Goal: Information Seeking & Learning: Learn about a topic

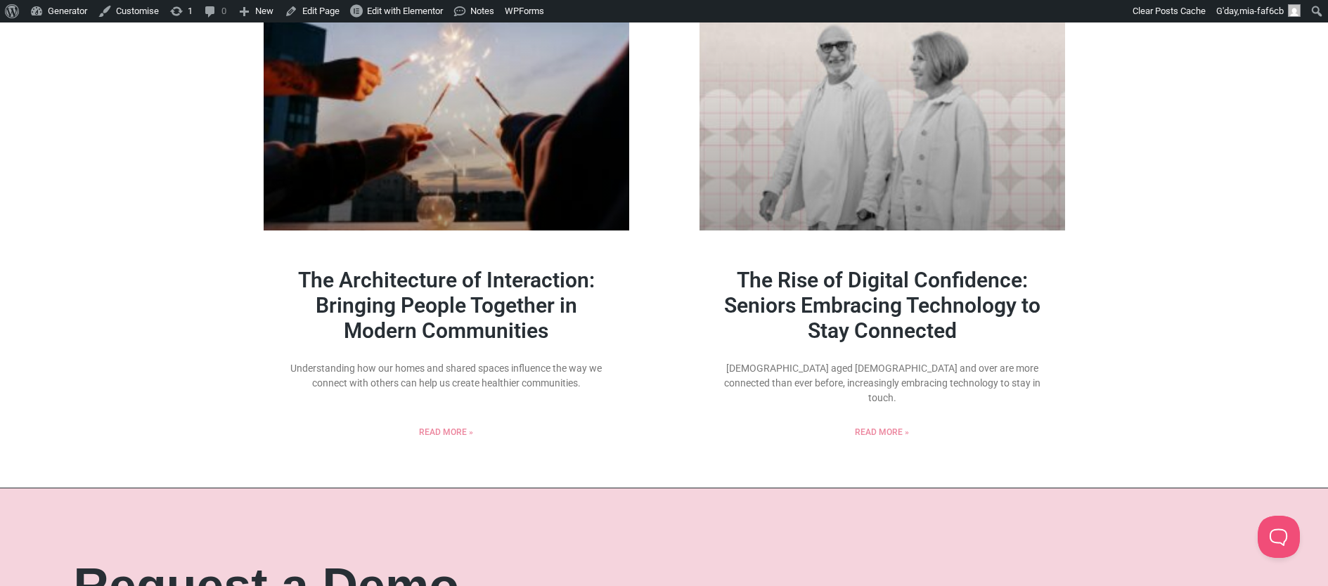
scroll to position [1645, 0]
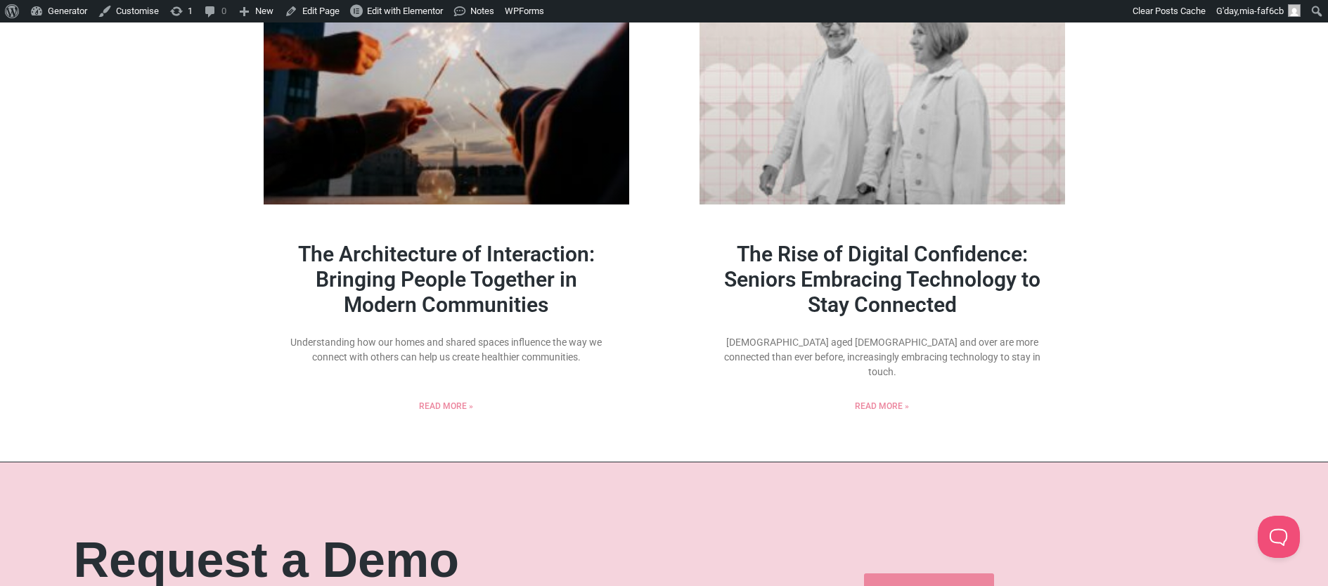
click at [933, 267] on link "The Rise of Digital Confidence: Seniors Embracing Technology to Stay Connected" at bounding box center [882, 279] width 316 height 75
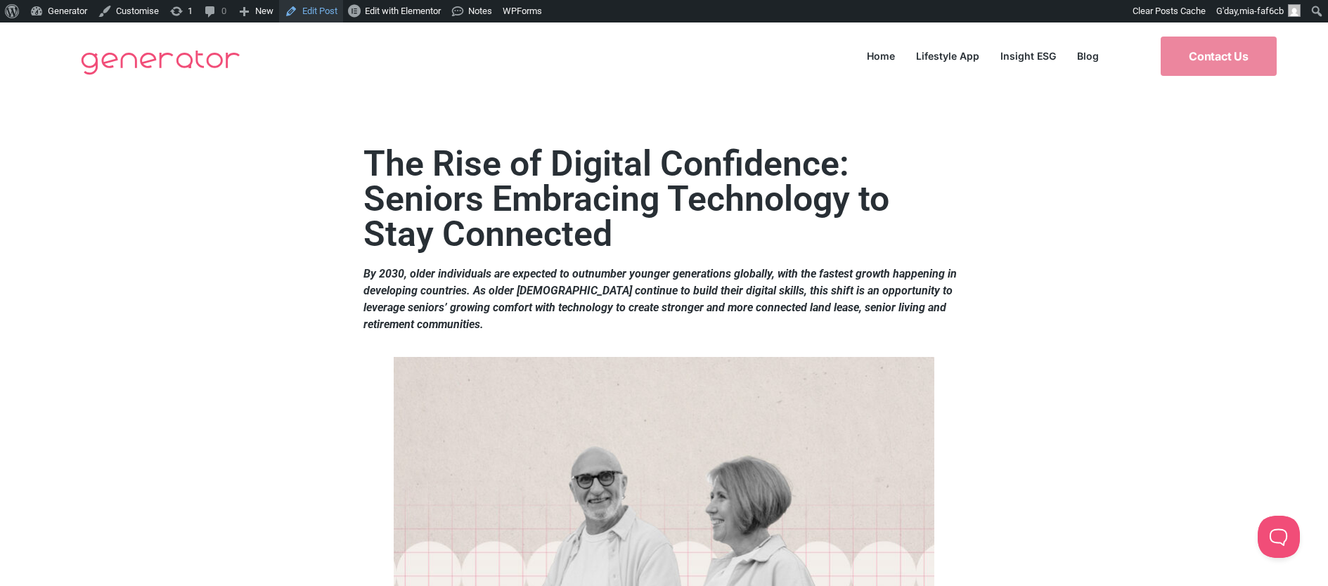
click at [323, 11] on link "Edit Post" at bounding box center [311, 11] width 64 height 23
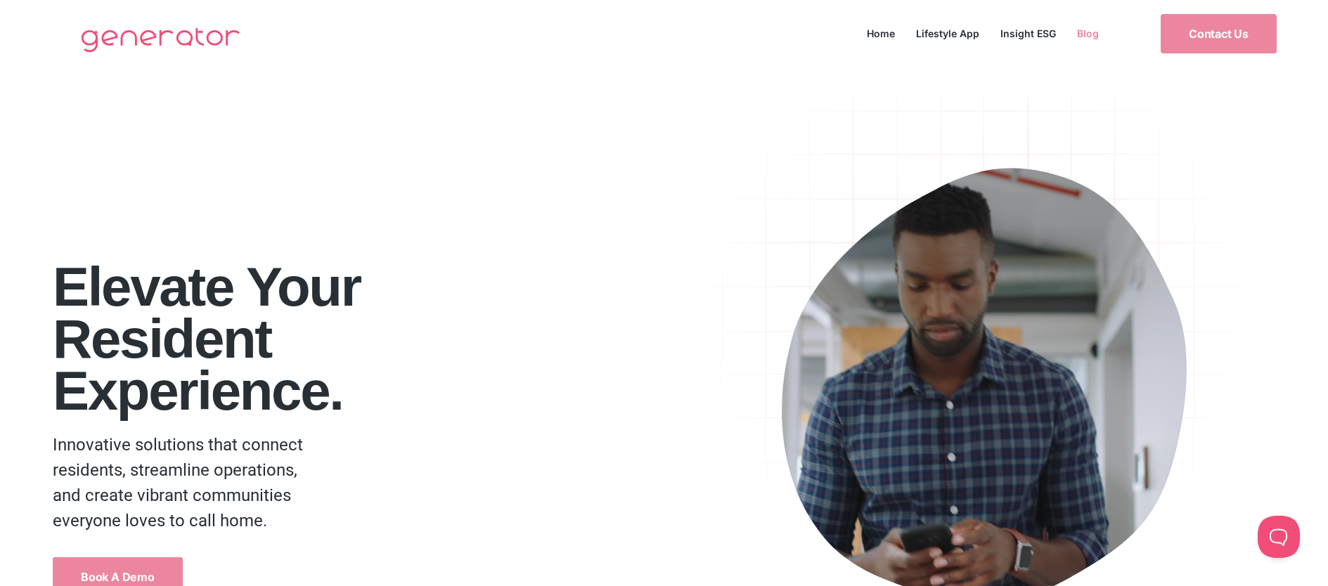
click at [1093, 32] on link "Blog" at bounding box center [1088, 33] width 43 height 19
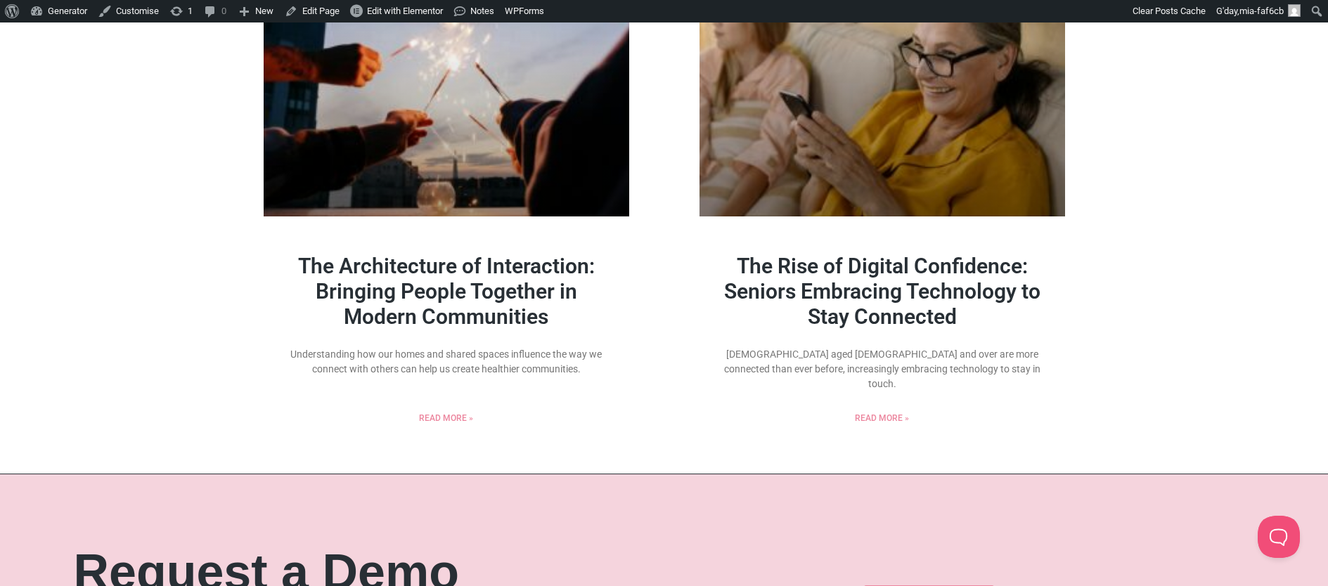
scroll to position [1503, 0]
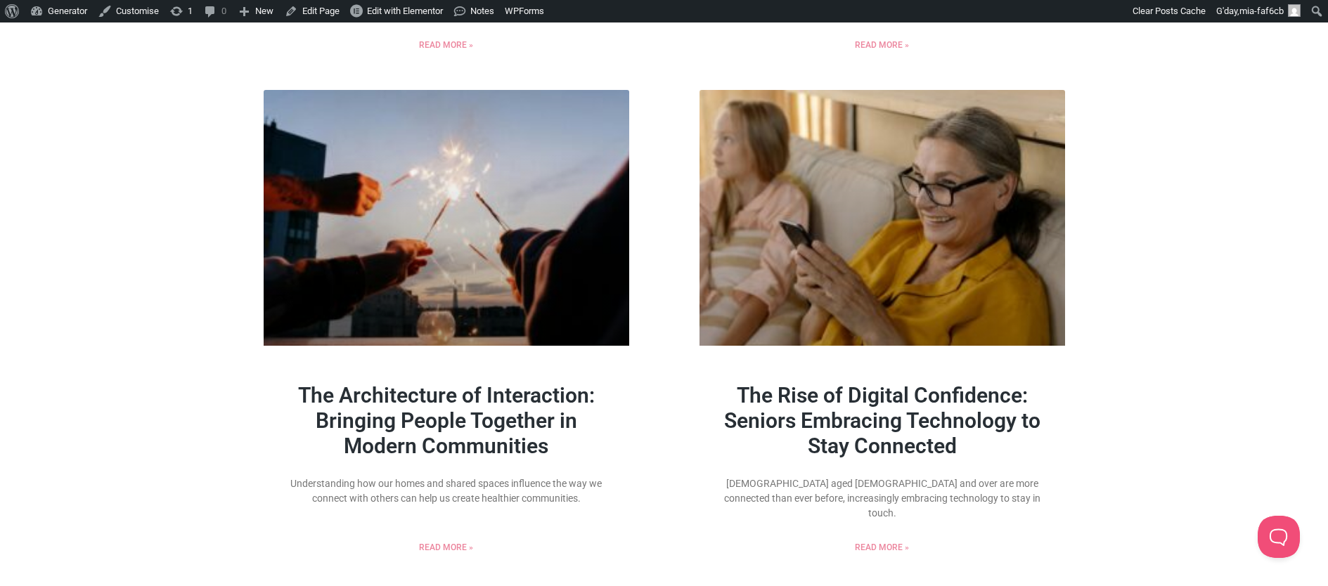
click at [947, 405] on link "The Rise of Digital Confidence: Seniors Embracing Technology to Stay Connected" at bounding box center [882, 420] width 316 height 75
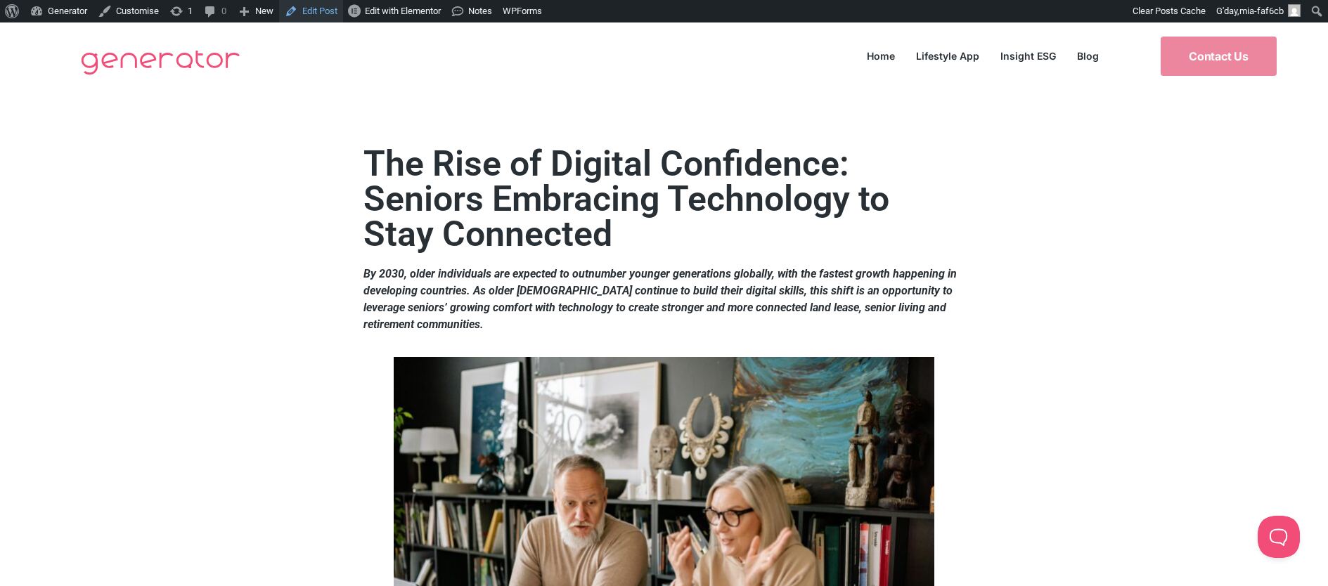
click at [315, 12] on link "Edit Post" at bounding box center [311, 11] width 64 height 23
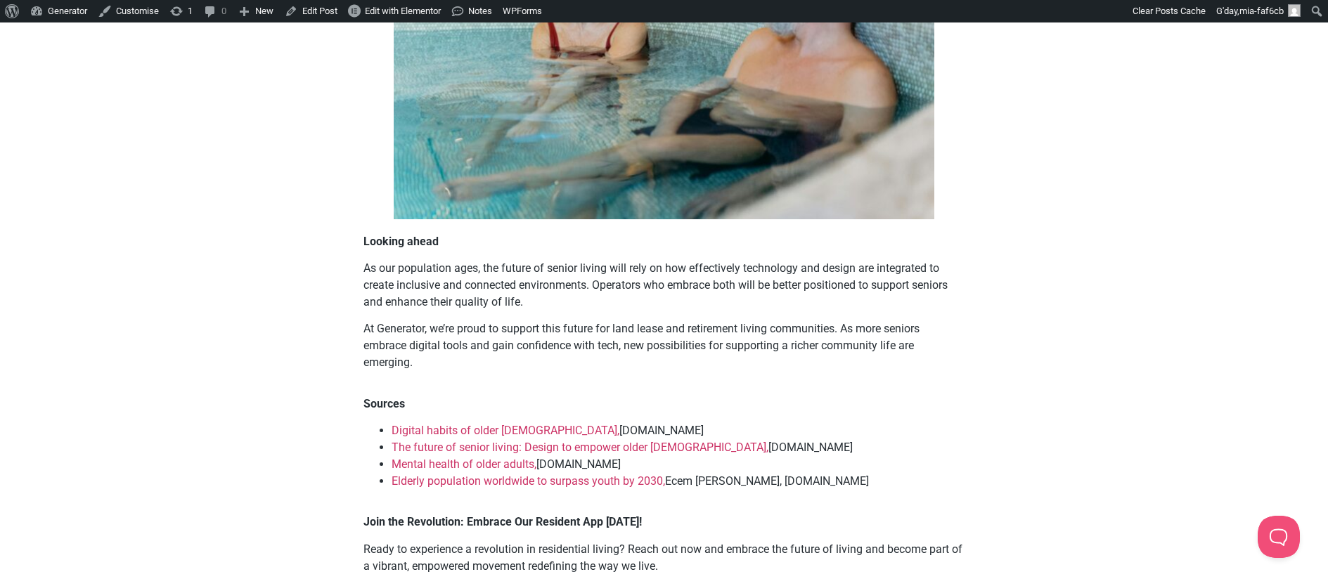
scroll to position [1354, 0]
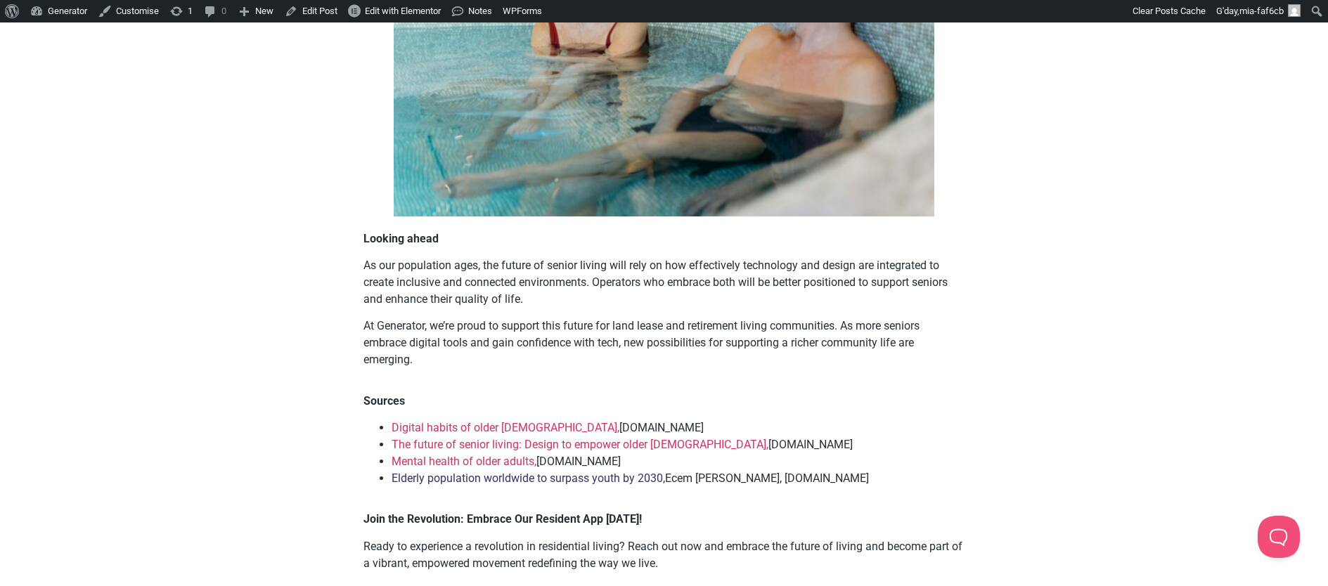
click at [511, 478] on link "Elderly population worldwide to surpass youth by 2030," at bounding box center [529, 478] width 274 height 13
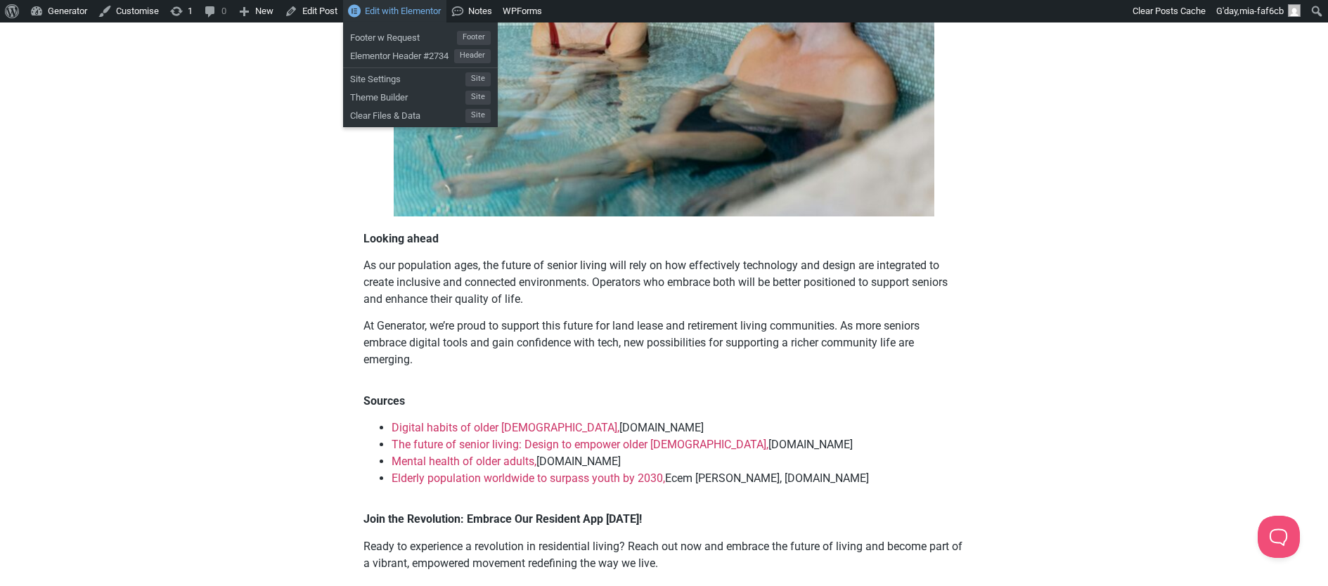
click at [432, 6] on span "Edit with Elementor" at bounding box center [403, 11] width 76 height 11
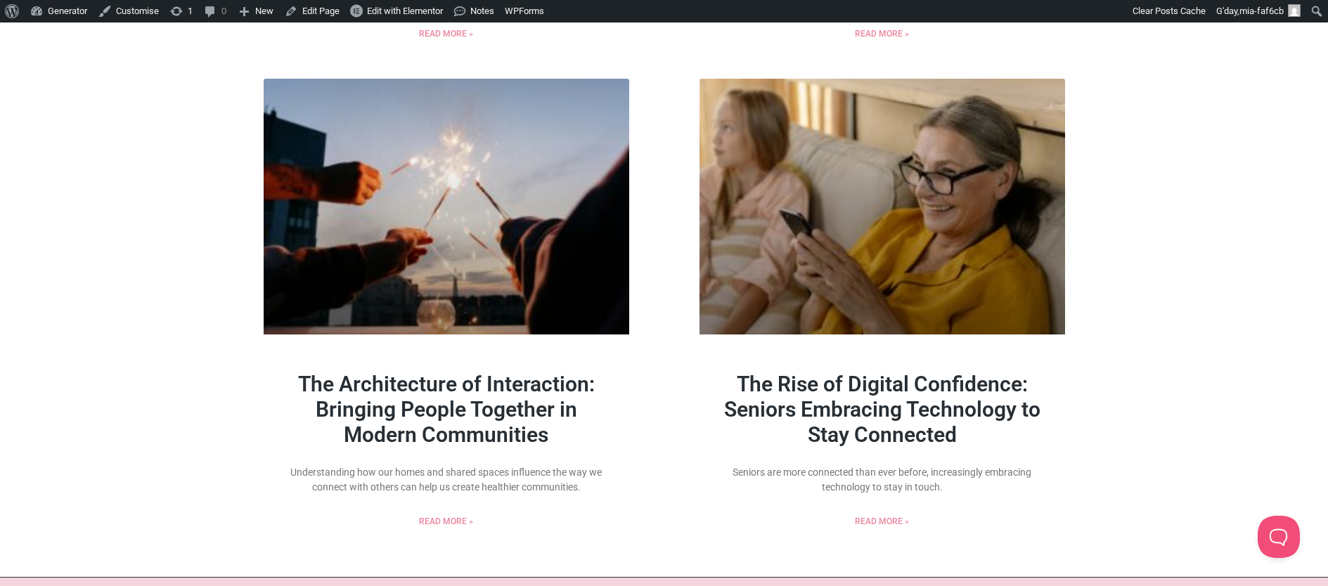
scroll to position [1524, 0]
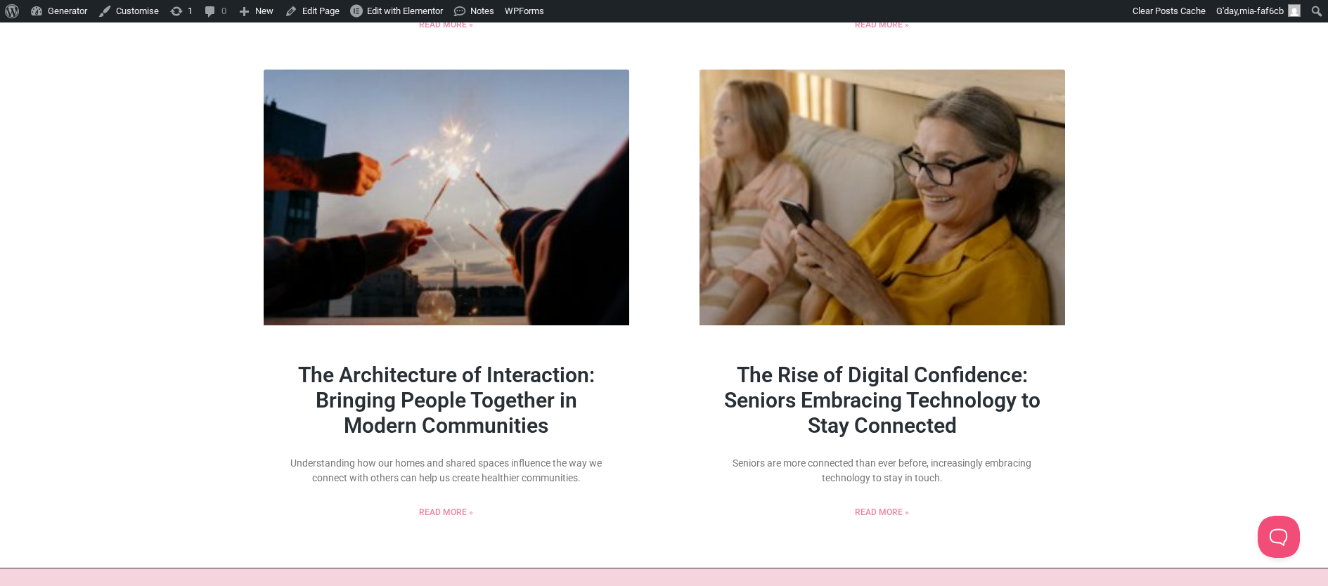
click at [996, 382] on link "The Rise of Digital Confidence: Seniors Embracing Technology to Stay Connected" at bounding box center [882, 400] width 316 height 75
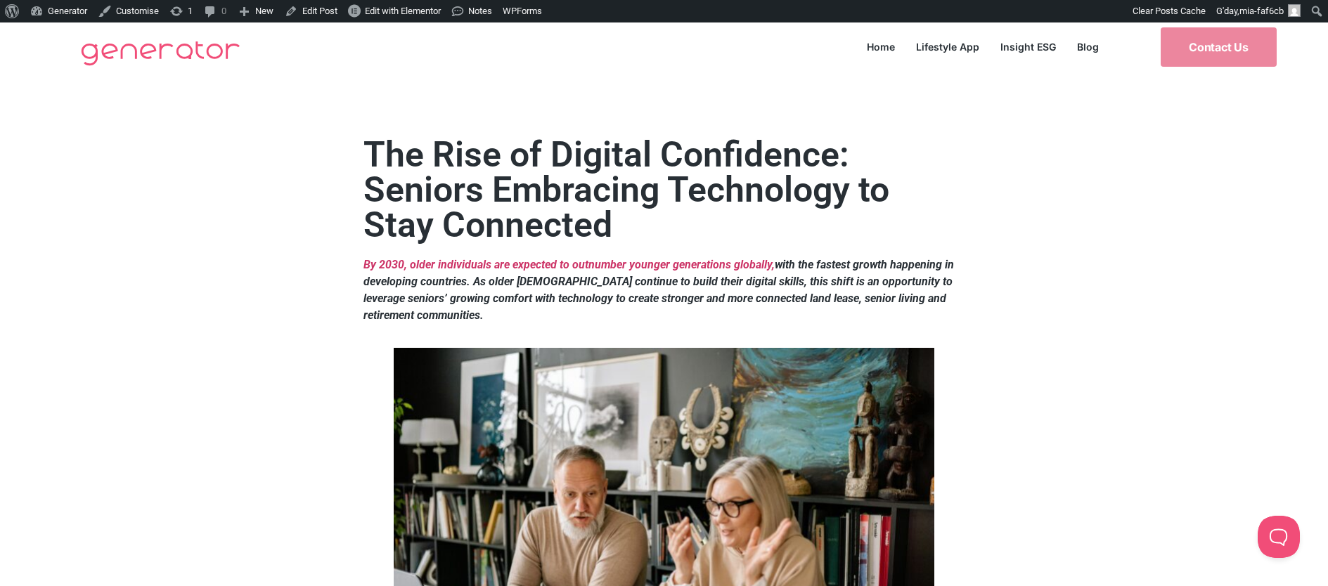
scroll to position [12, 0]
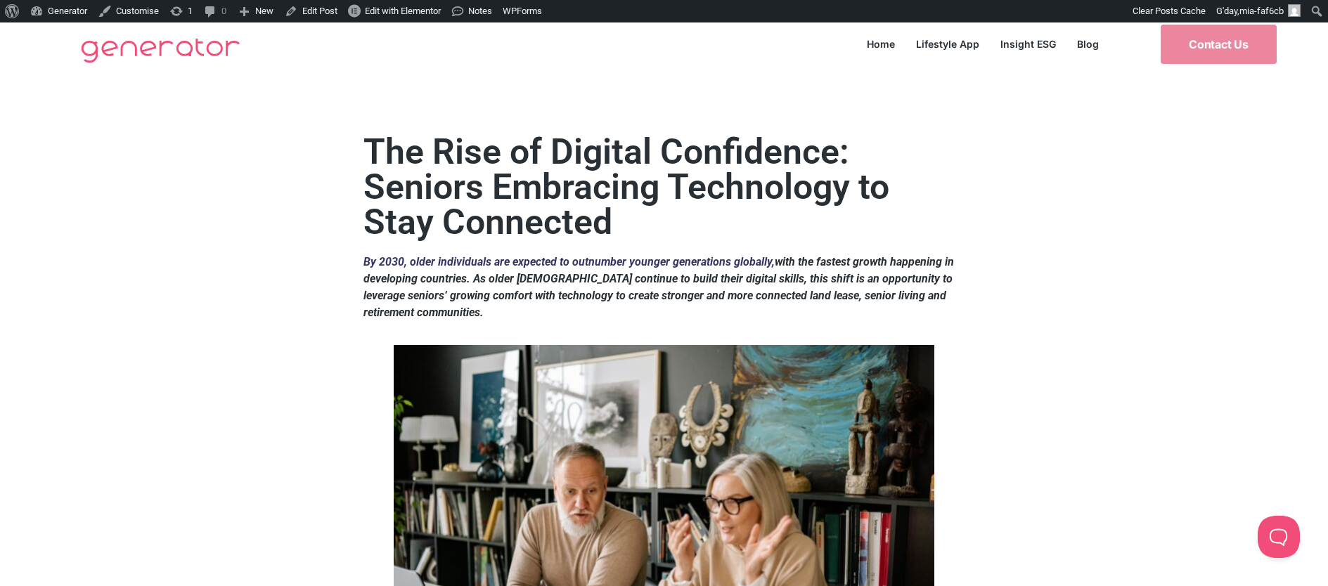
click at [734, 257] on link "By 2030, older individuals are expected to outnumber younger generations global…" at bounding box center [569, 261] width 411 height 13
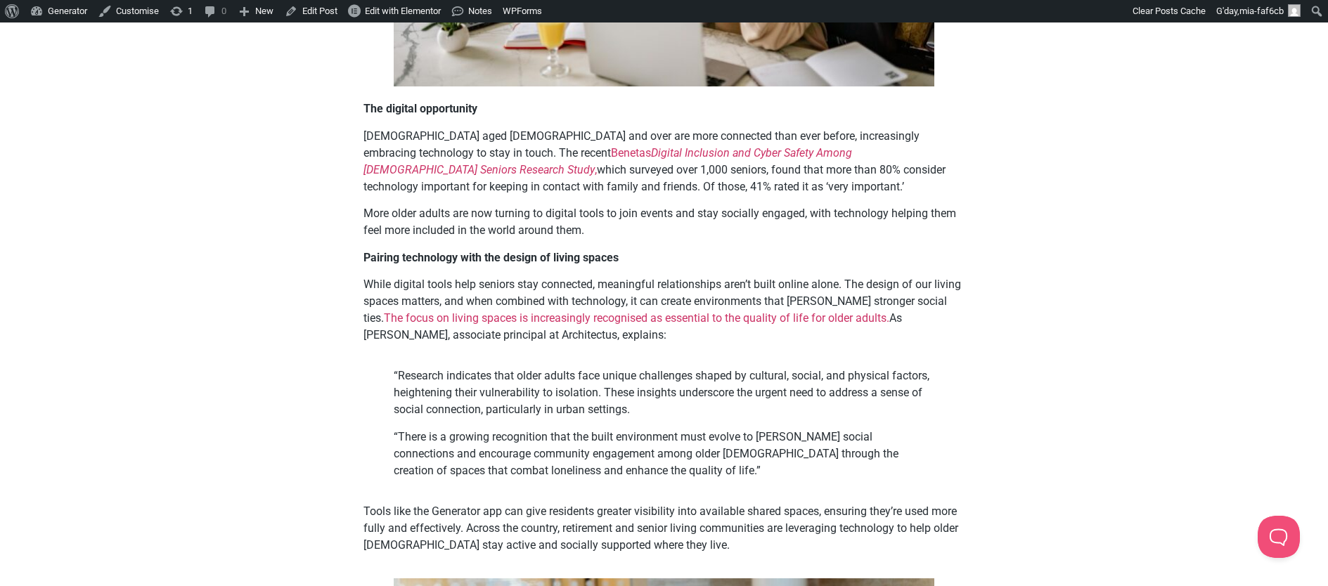
scroll to position [626, 0]
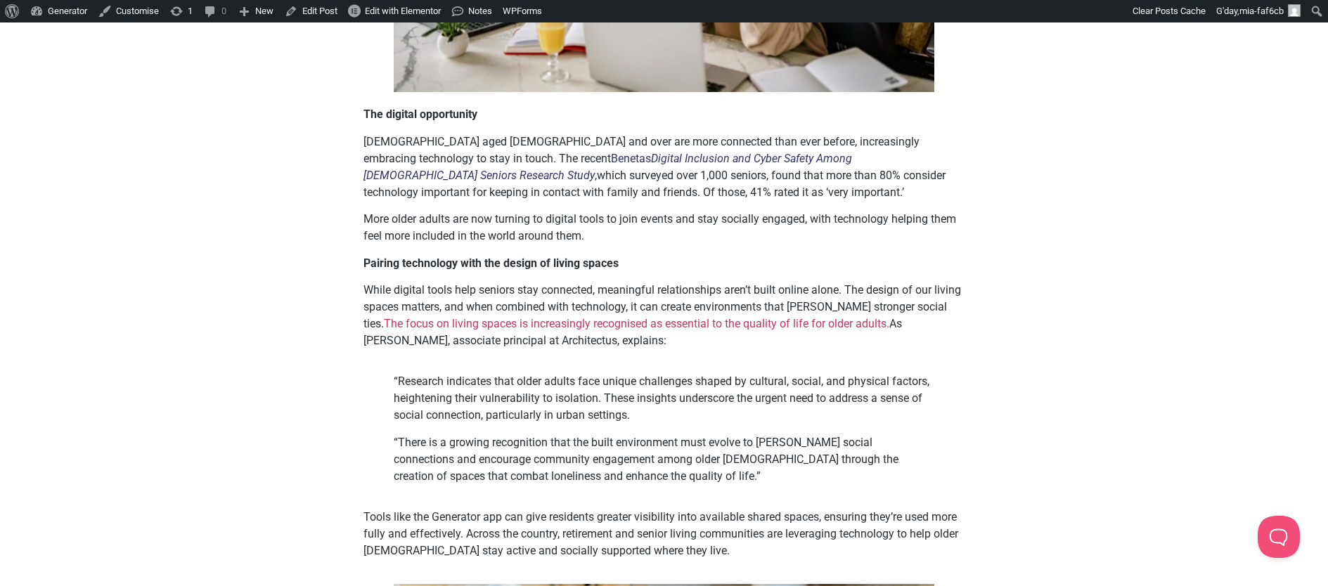
click at [722, 160] on em "Digital Inclusion and Cyber Safety Among Australian Seniors Research Study" at bounding box center [608, 167] width 489 height 30
click at [1201, 272] on div "The Rise of Digital Confidence: Seniors Embracing Technology to Stay Connected …" at bounding box center [664, 459] width 1328 height 1991
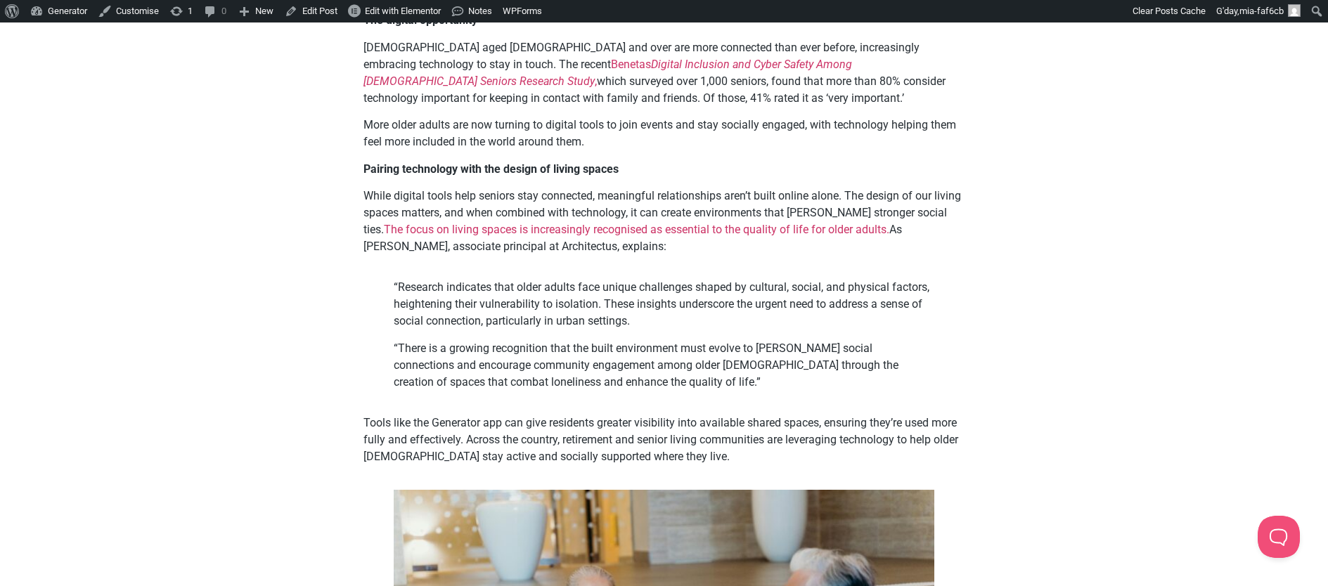
scroll to position [726, 0]
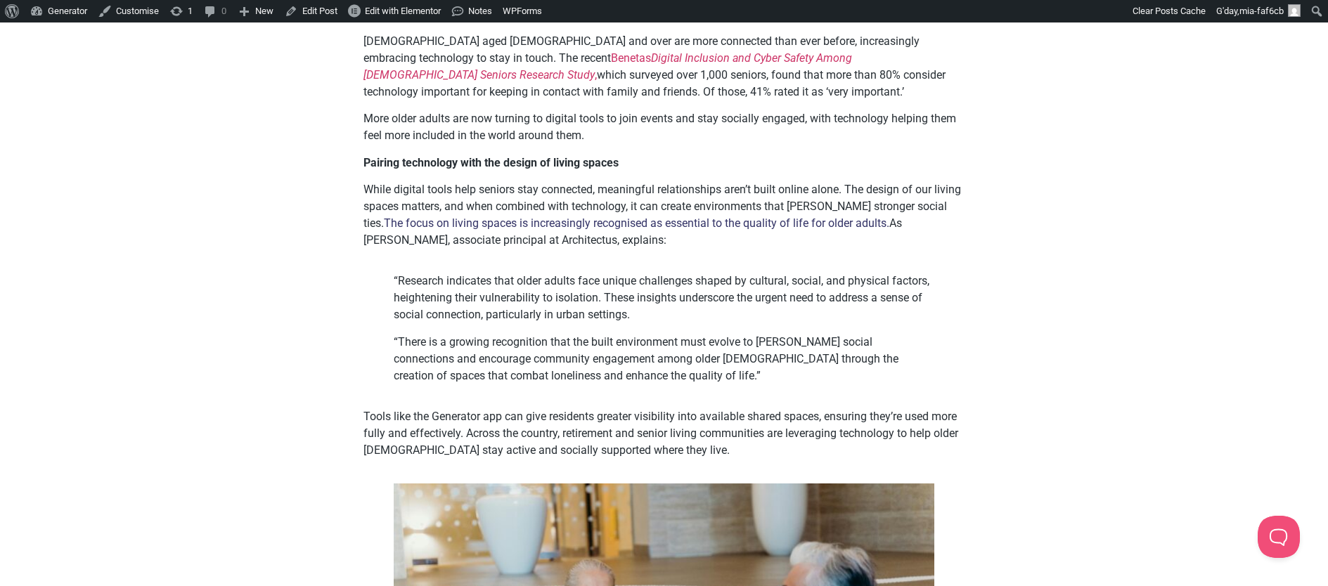
click at [840, 223] on link "The focus on living spaces is increasingly recognised as essential to the quali…" at bounding box center [637, 223] width 506 height 13
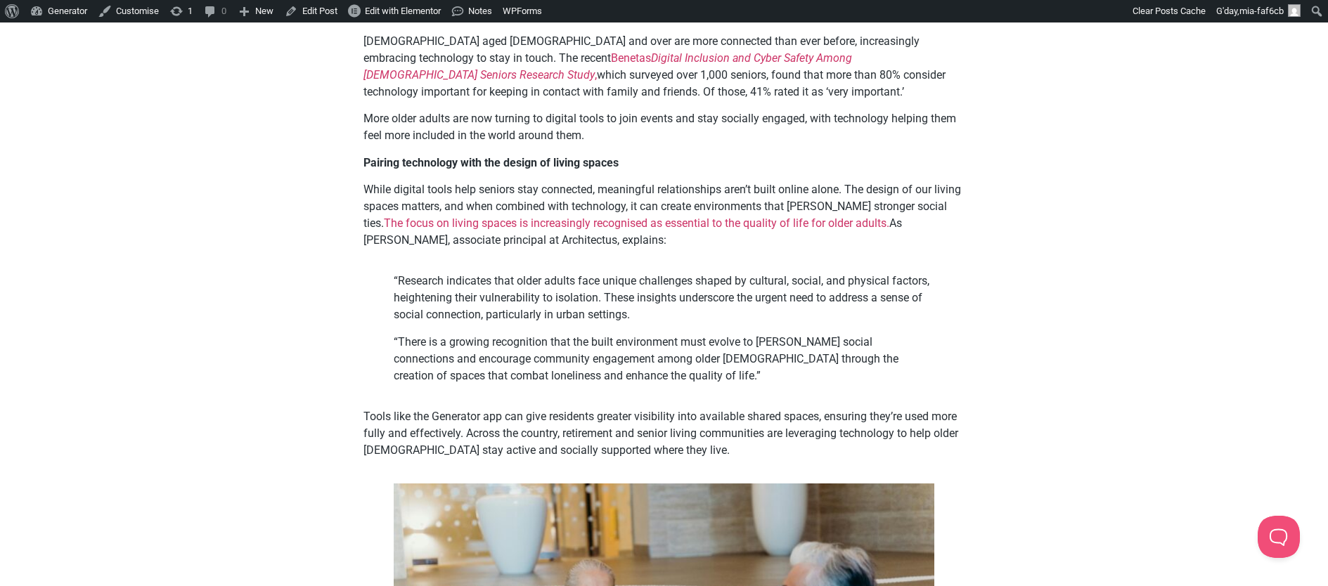
click at [1109, 300] on div "The Rise of Digital Confidence: Seniors Embracing Technology to Stay Connected …" at bounding box center [664, 359] width 1328 height 1991
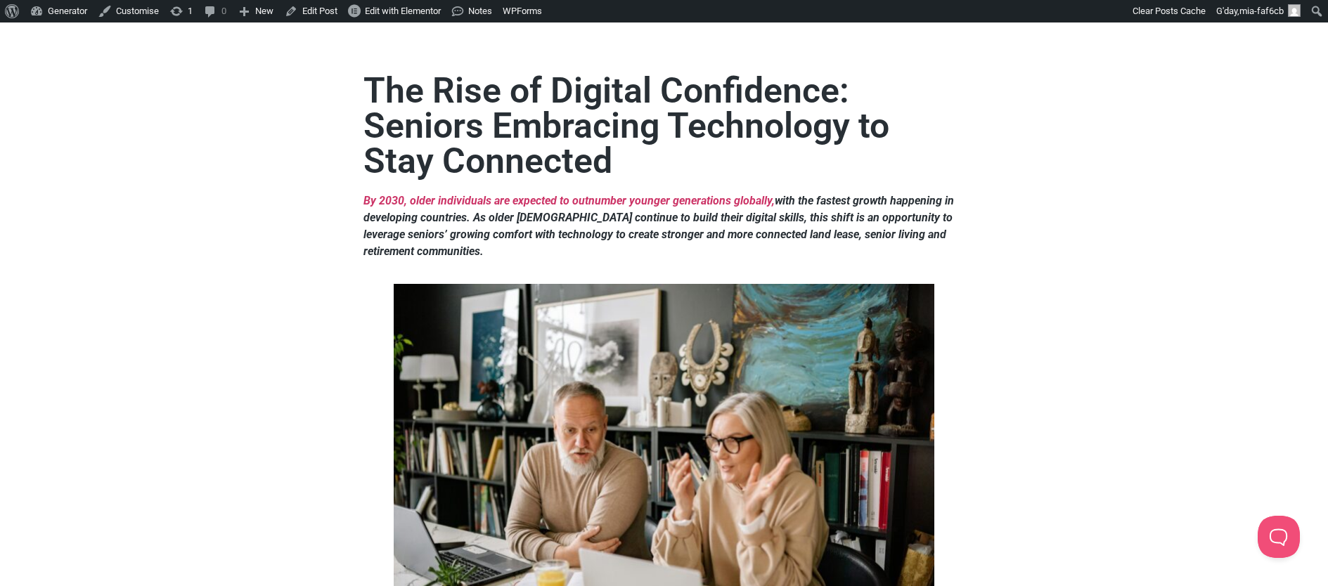
scroll to position [0, 0]
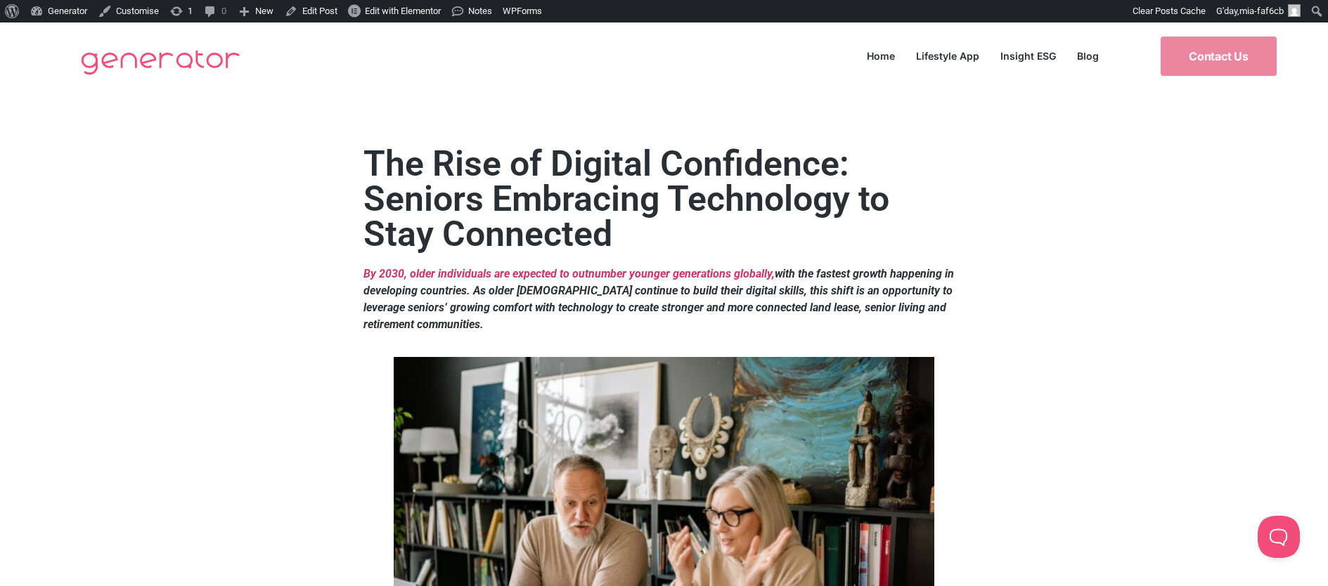
click at [1084, 51] on link "Blog" at bounding box center [1088, 55] width 43 height 19
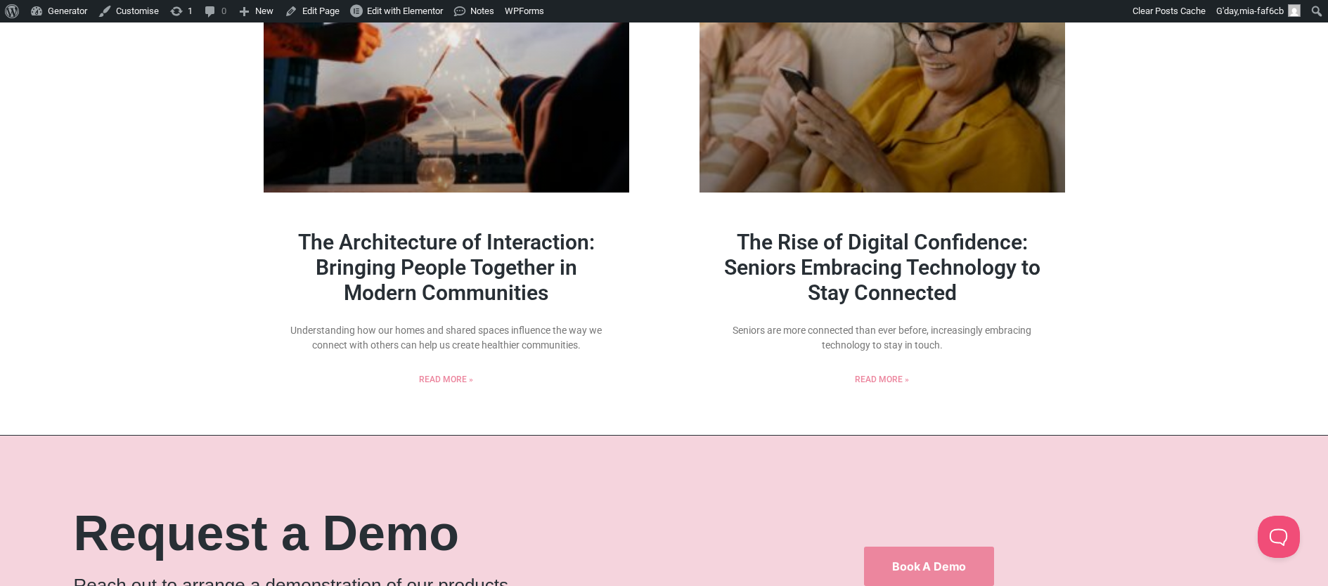
scroll to position [1654, 0]
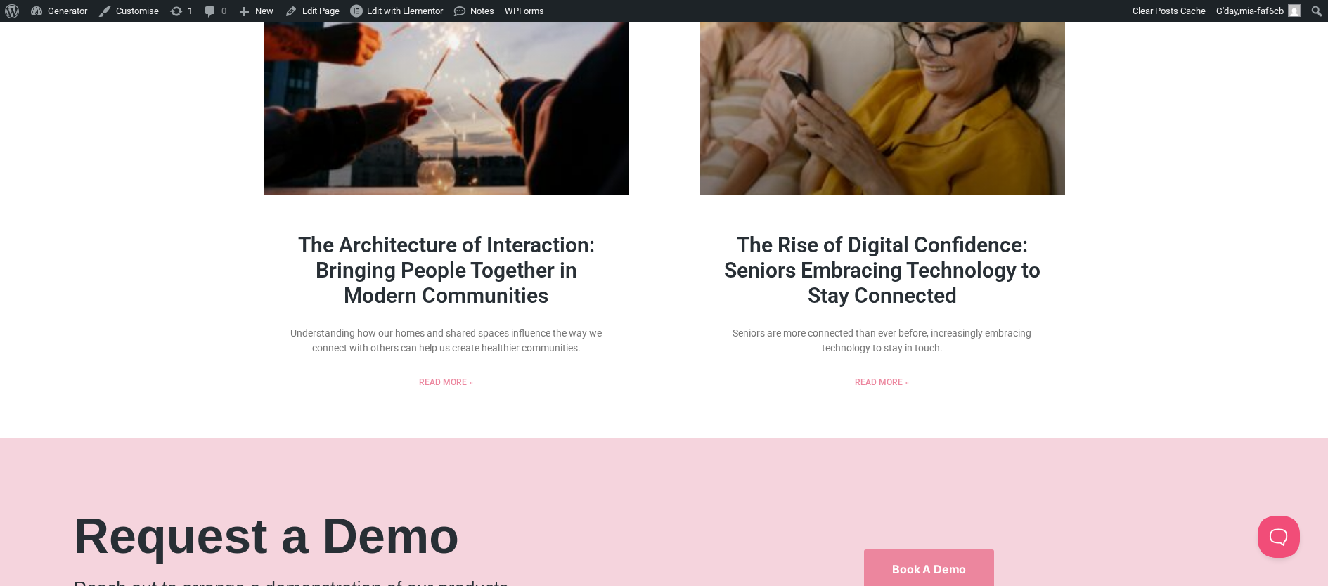
click at [532, 260] on link "The Architecture of Interaction: Bringing People Together in Modern Communities" at bounding box center [446, 270] width 297 height 75
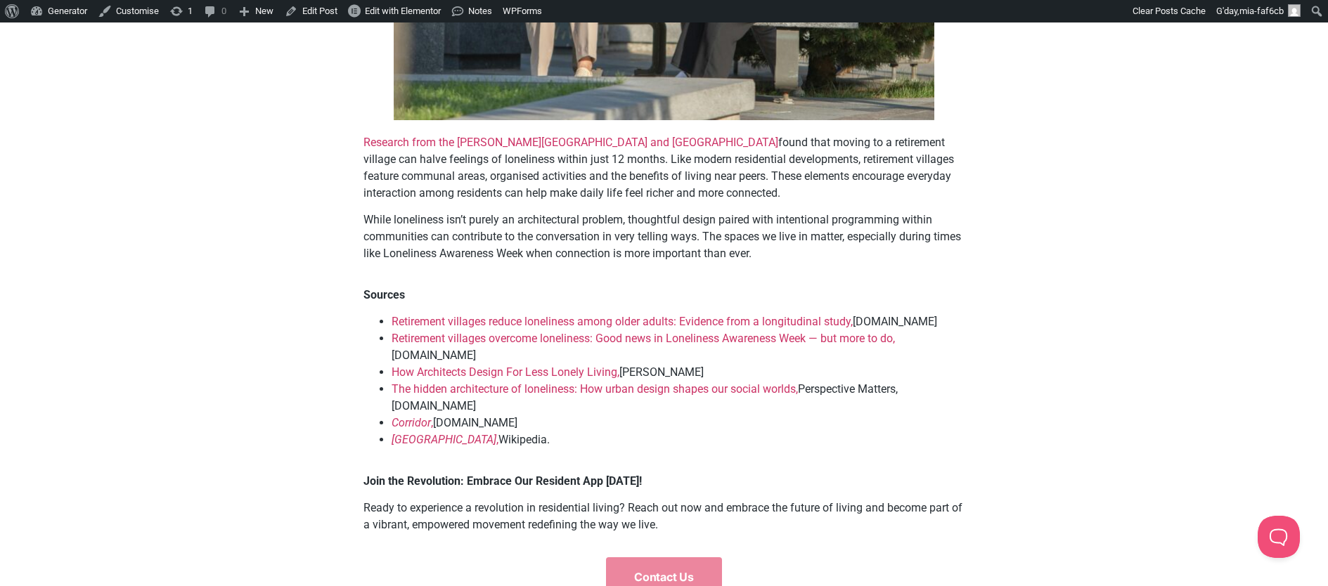
scroll to position [4505, 0]
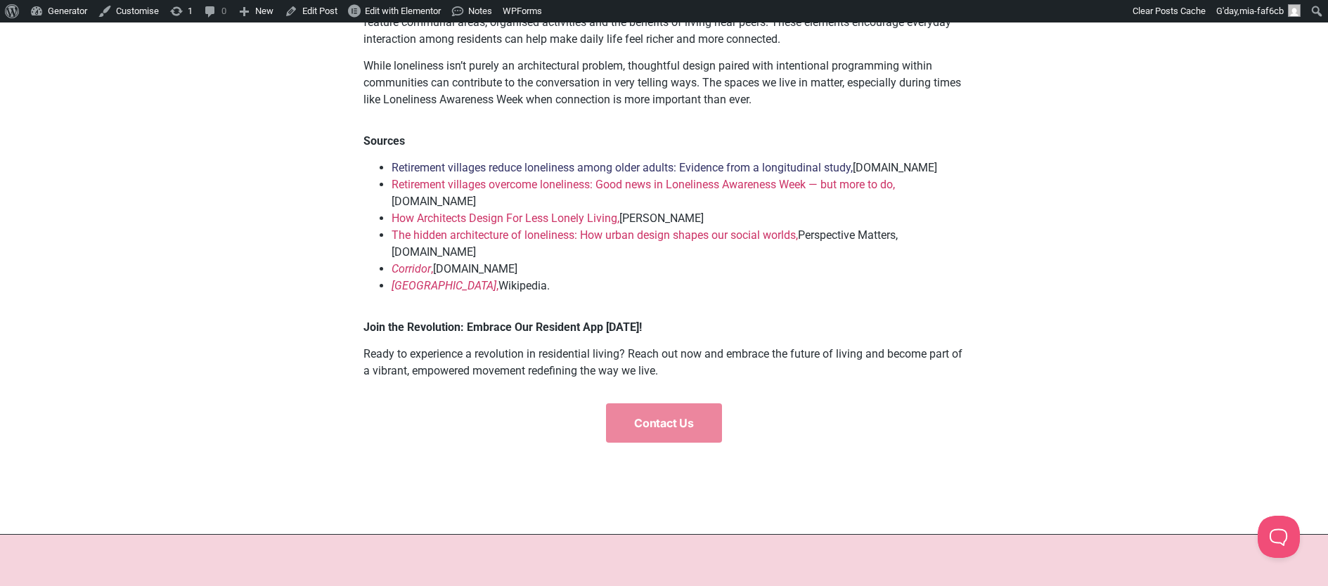
click at [831, 174] on link "Retirement villages reduce loneliness among older adults: Evidence from a longi…" at bounding box center [622, 167] width 461 height 13
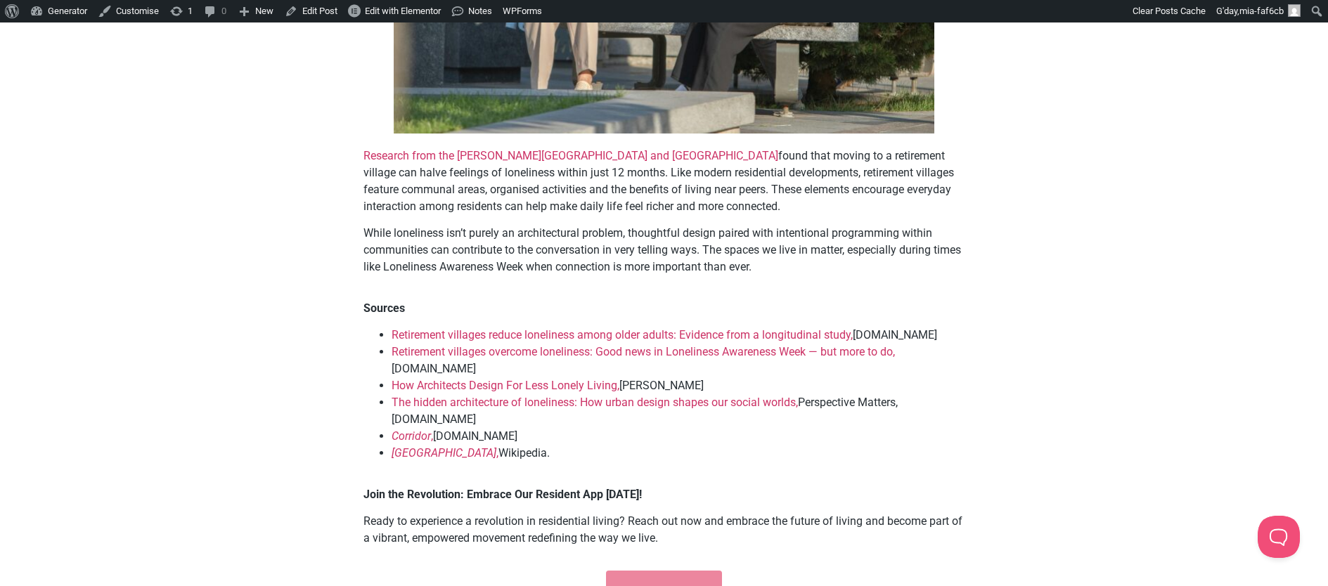
scroll to position [4339, 0]
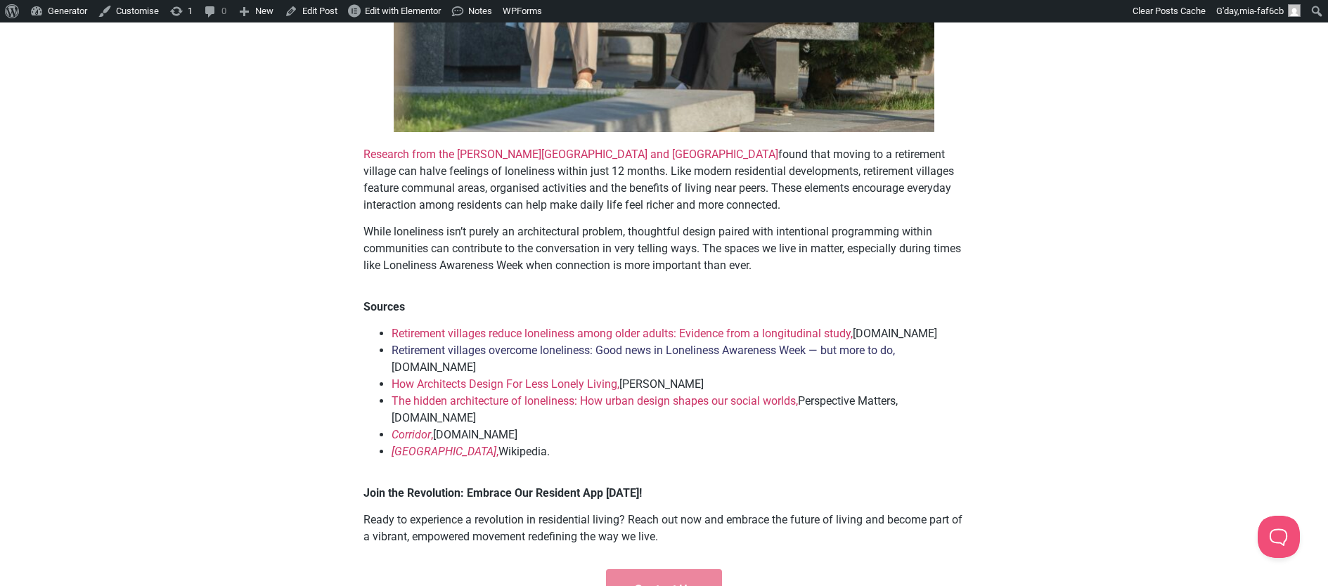
click at [638, 357] on link "Retirement villages overcome loneliness: Good news in Loneliness Awareness Week…" at bounding box center [643, 350] width 503 height 13
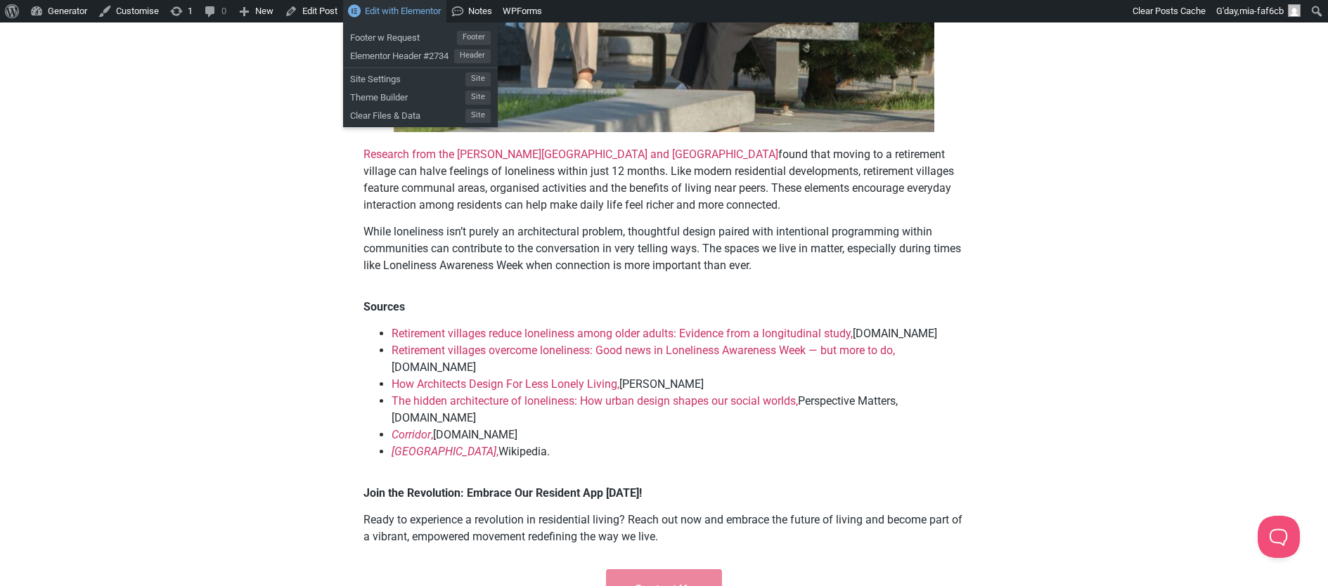
click at [403, 6] on span "Edit with Elementor" at bounding box center [403, 11] width 76 height 11
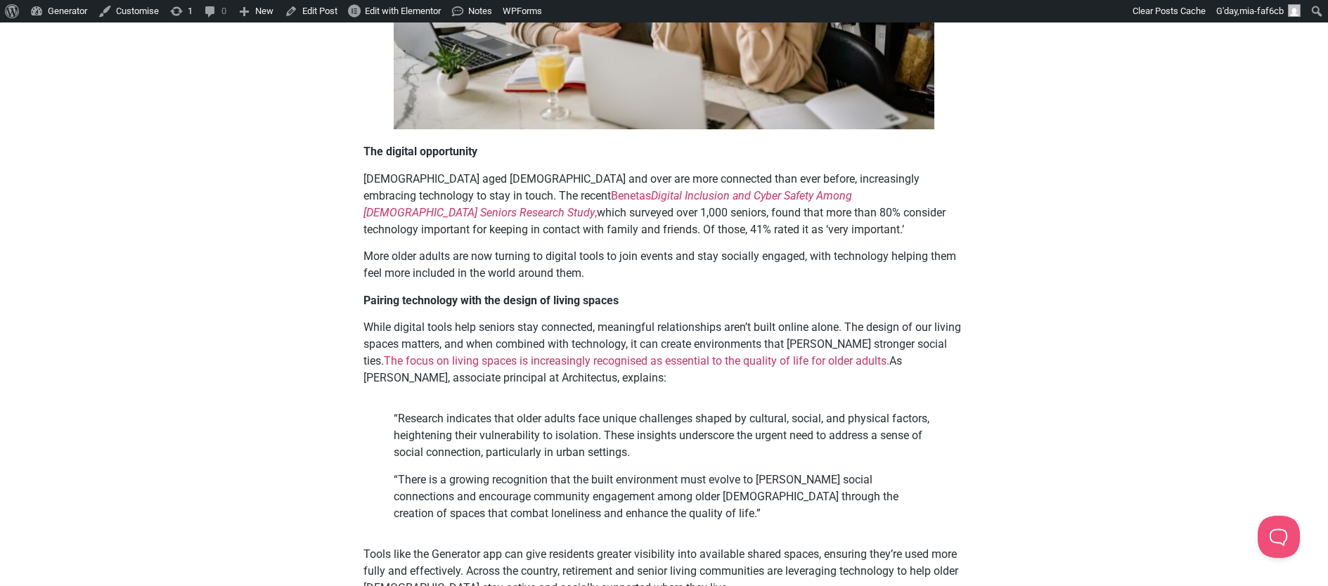
scroll to position [589, 0]
click at [615, 195] on em "Digital Inclusion and Cyber Safety Among [DEMOGRAPHIC_DATA] Seniors Research St…" at bounding box center [608, 203] width 489 height 30
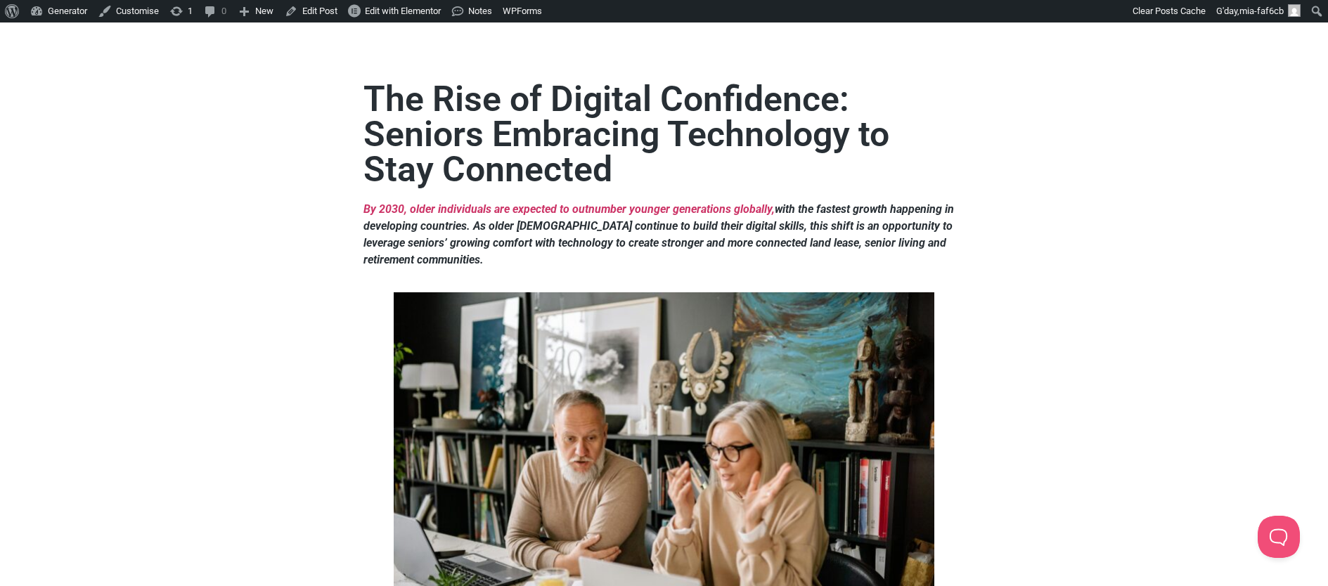
scroll to position [64, 0]
click at [656, 210] on link "By 2030, older individuals are expected to outnumber younger generations global…" at bounding box center [569, 209] width 411 height 13
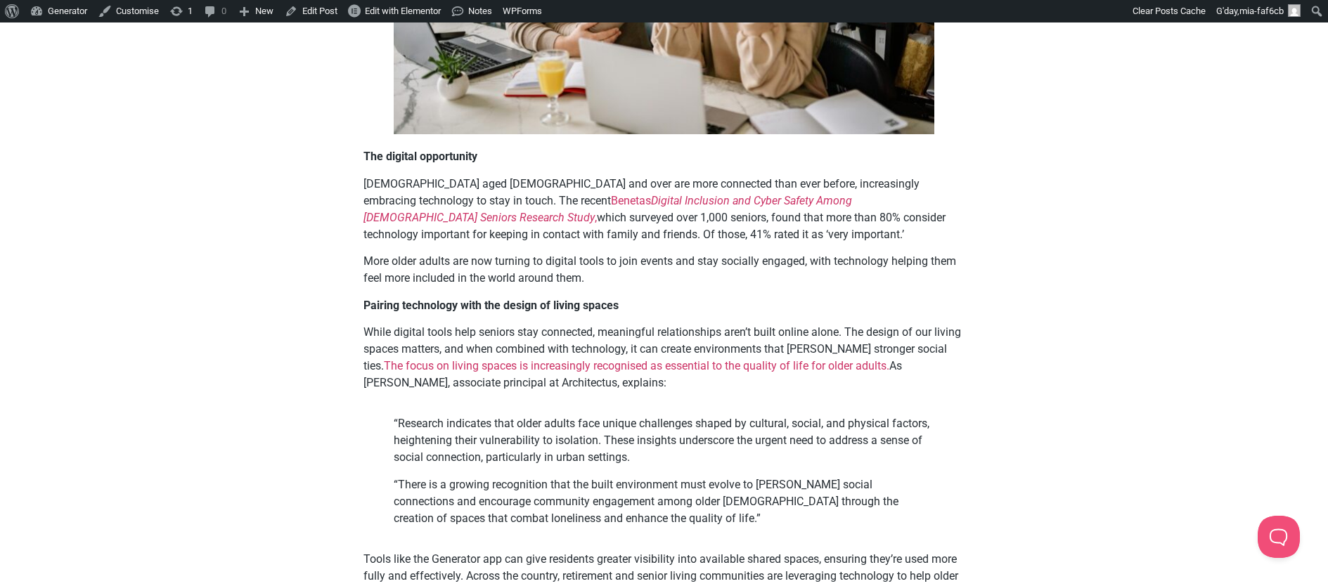
scroll to position [586, 0]
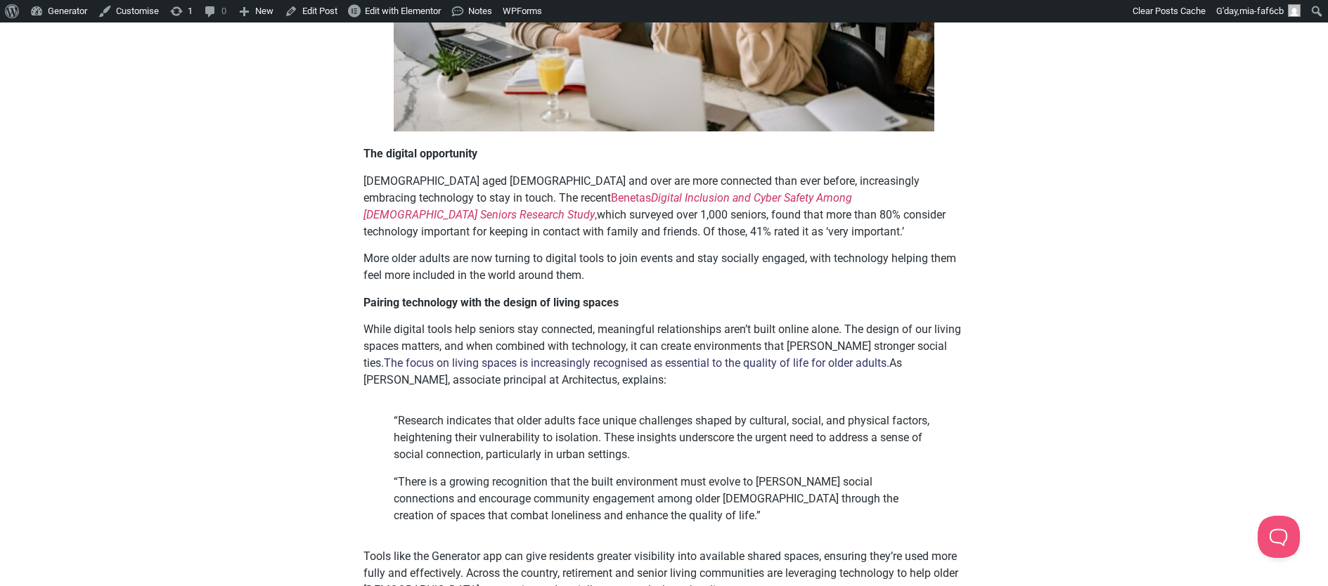
click at [773, 365] on link "The focus on living spaces is increasingly recognised as essential to the quali…" at bounding box center [637, 363] width 506 height 13
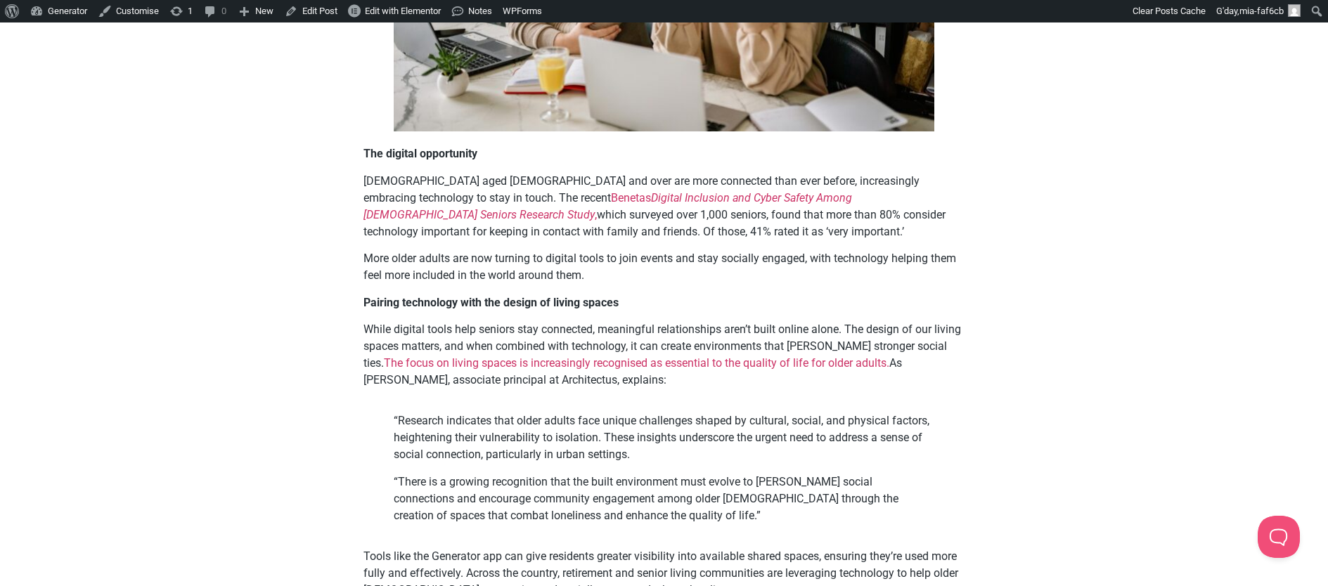
click at [1235, 201] on div "The Rise of Digital Confidence: Seniors Embracing Technology to Stay Connected …" at bounding box center [664, 499] width 1328 height 1991
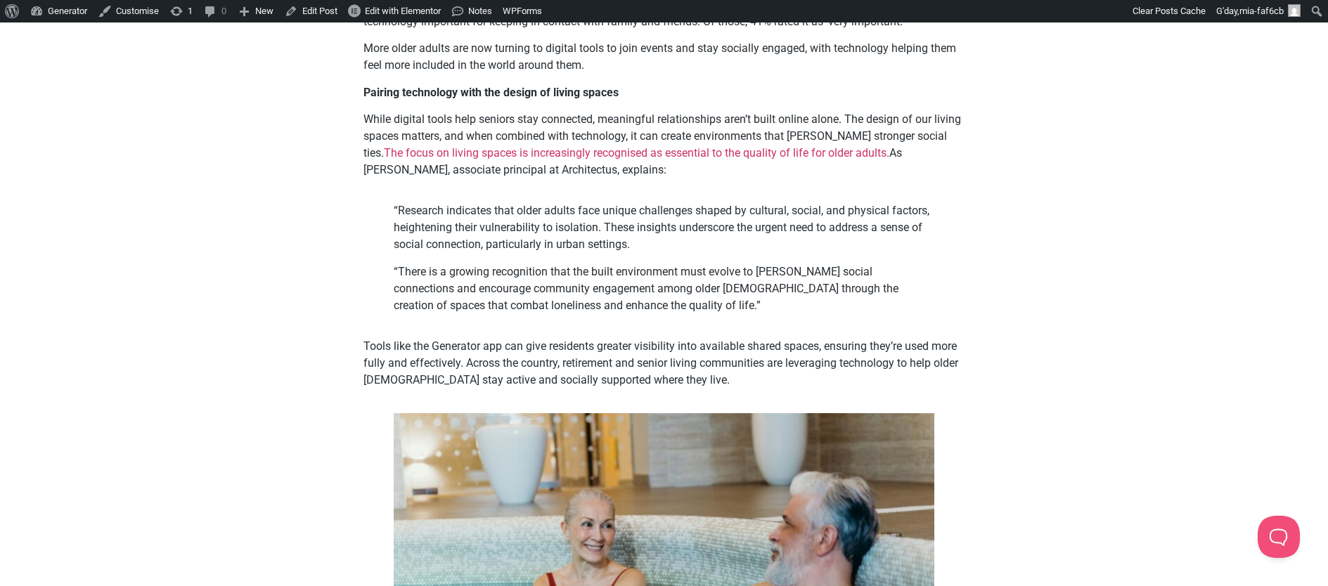
scroll to position [831, 0]
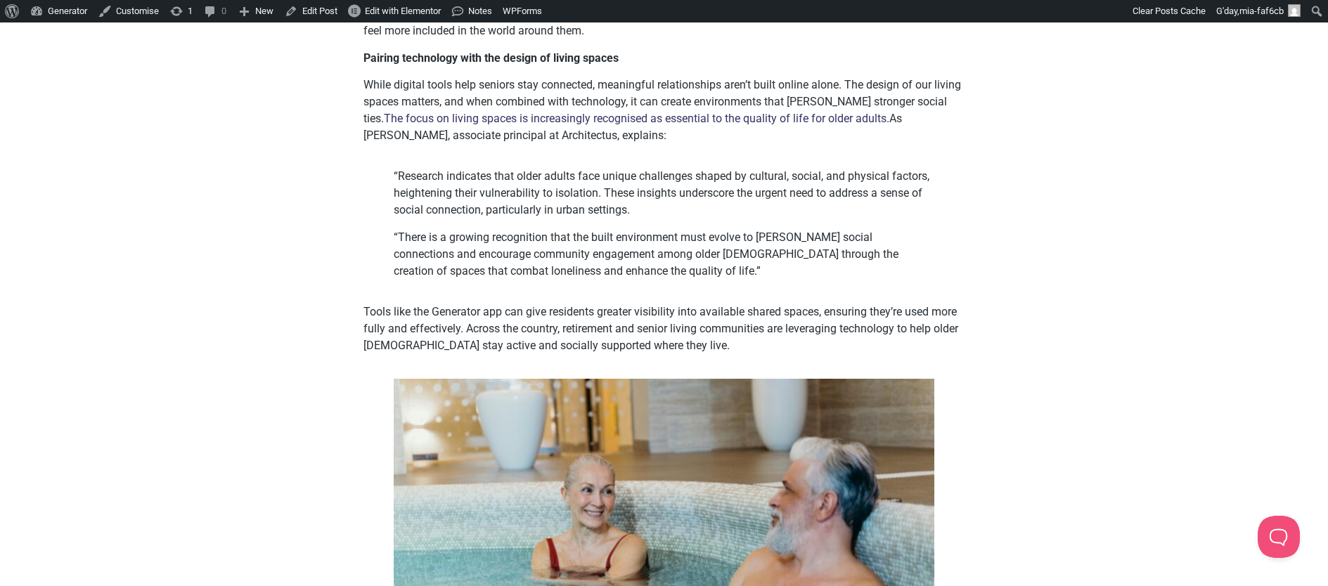
click at [889, 112] on link "The focus on living spaces is increasingly recognised as essential to the quali…" at bounding box center [637, 118] width 506 height 13
click at [1250, 273] on div "The Rise of Digital Confidence: Seniors Embracing Technology to Stay Connected …" at bounding box center [664, 254] width 1328 height 1991
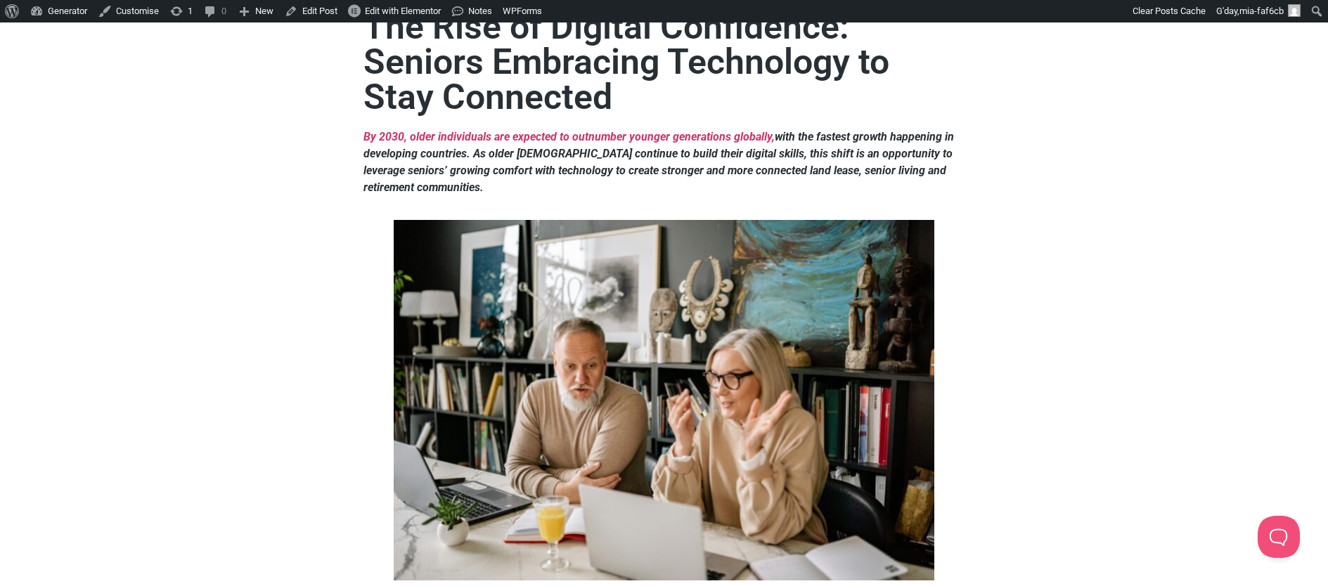
scroll to position [0, 0]
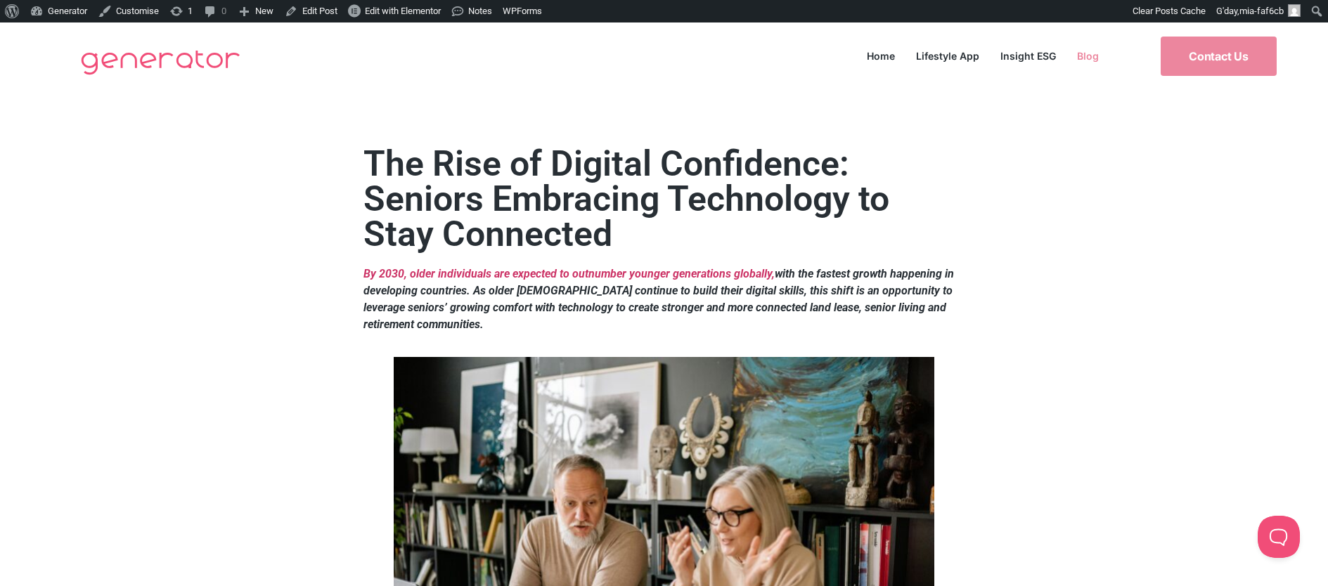
click at [1086, 55] on link "Blog" at bounding box center [1088, 55] width 43 height 19
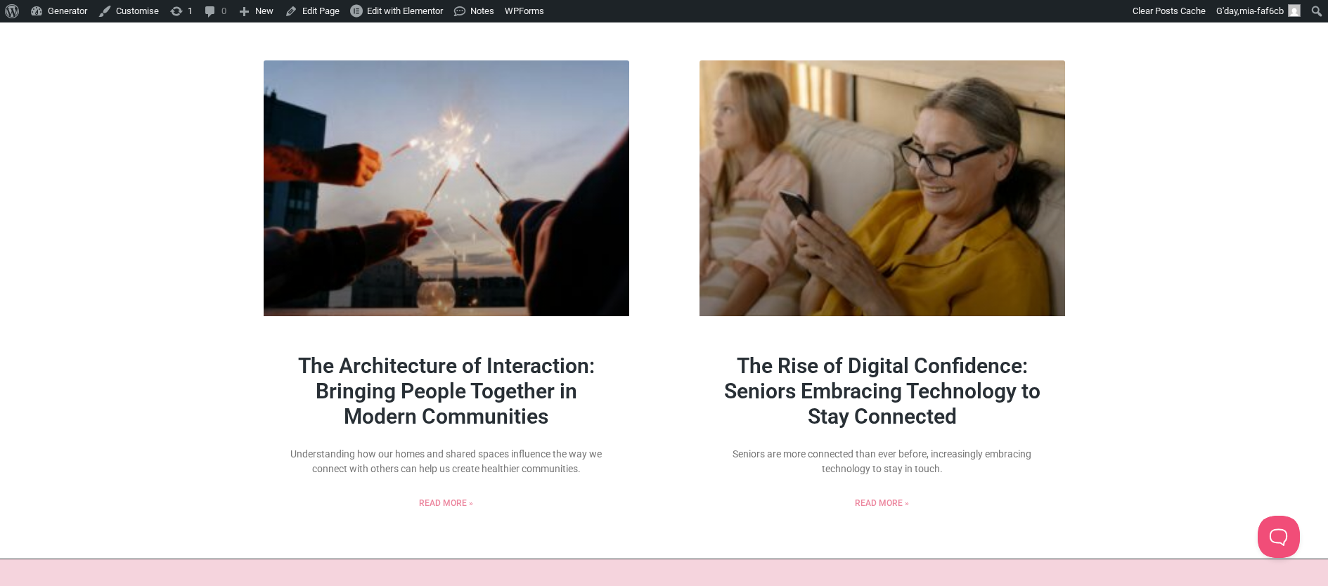
scroll to position [1550, 0]
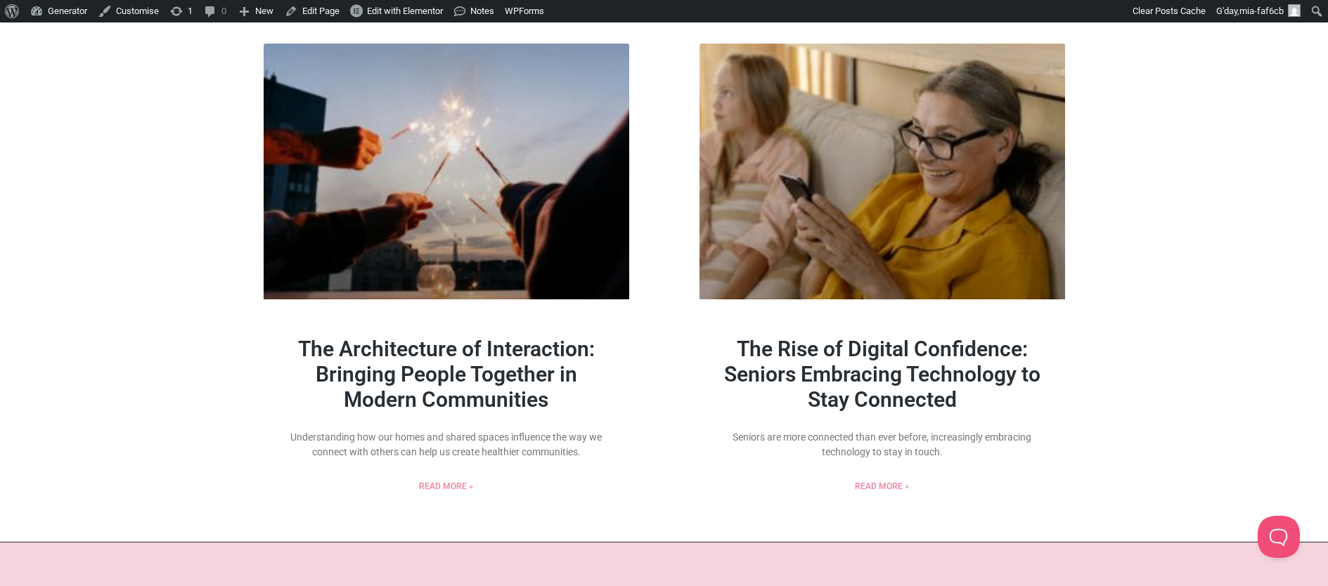
click at [990, 354] on link "The Rise of Digital Confidence: Seniors Embracing Technology to Stay Connected" at bounding box center [882, 374] width 316 height 75
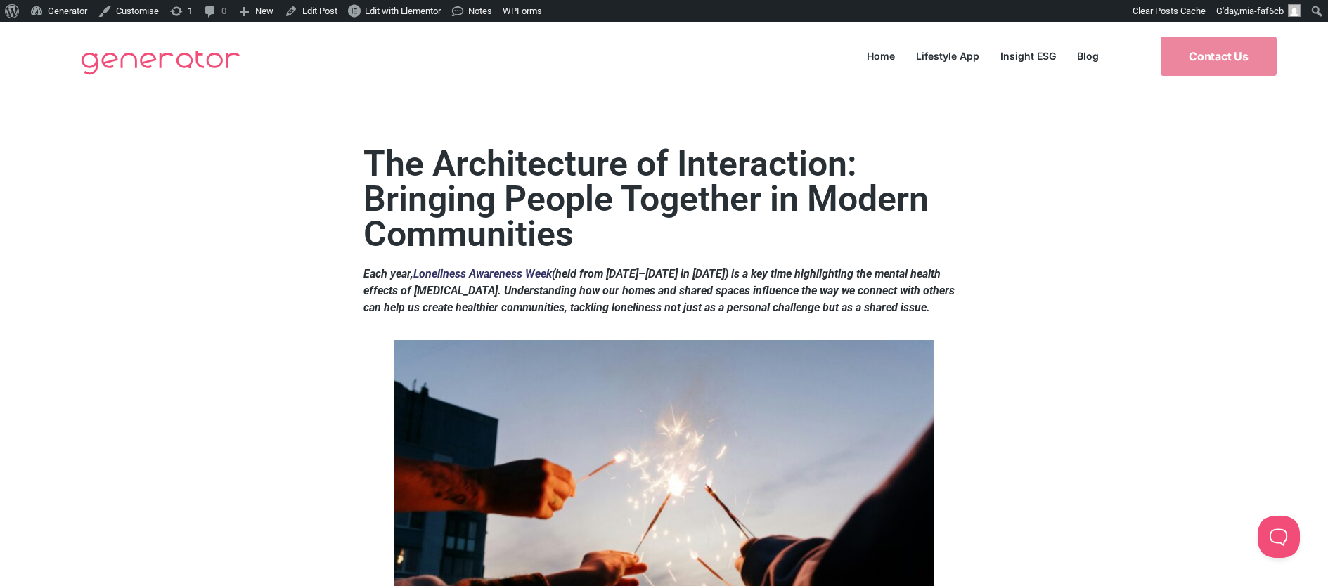
click at [531, 273] on link "Loneliness Awareness Week" at bounding box center [482, 273] width 139 height 13
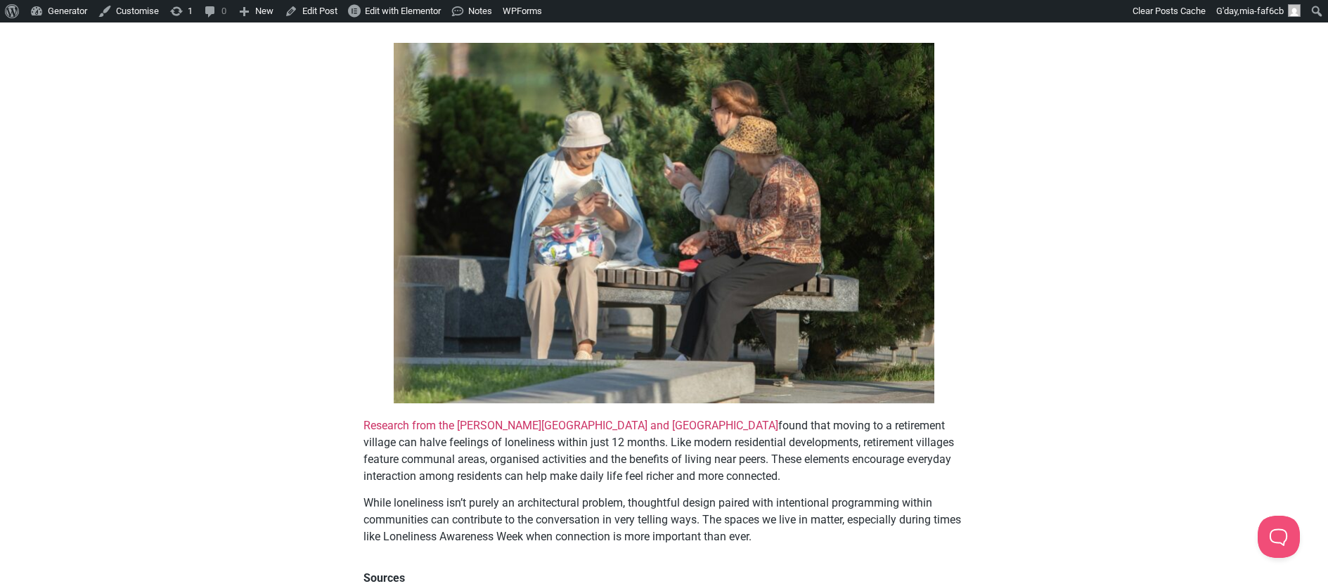
scroll to position [4433, 0]
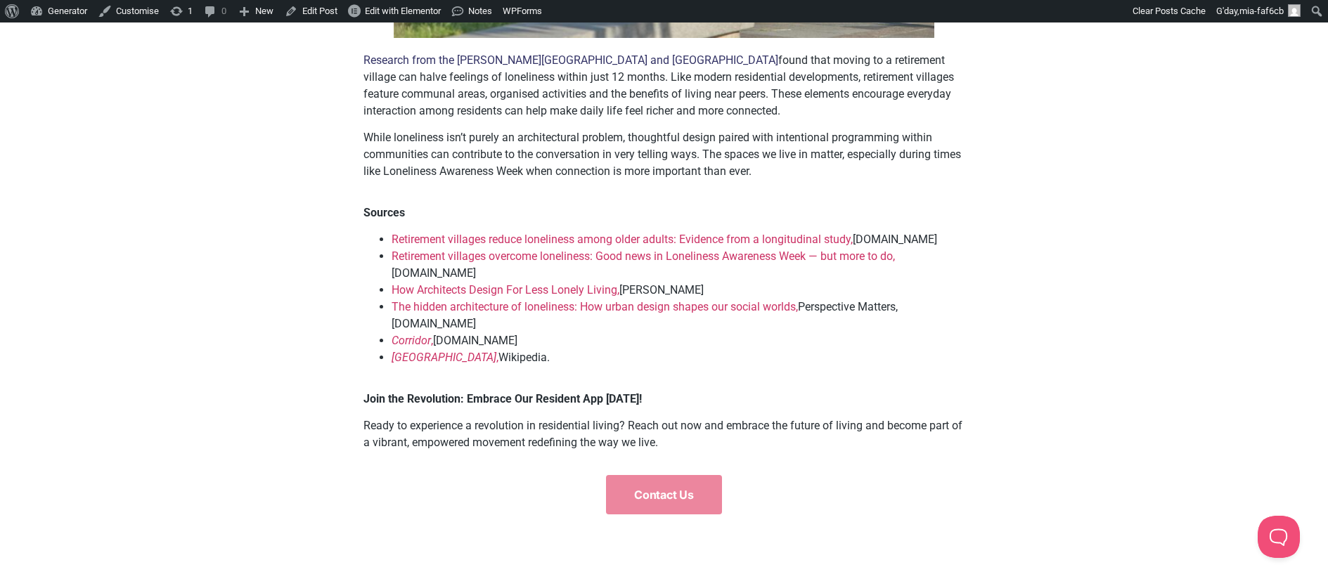
click at [662, 67] on link "Research from the Bolton Clarke Research Institute and Monash University" at bounding box center [571, 59] width 415 height 13
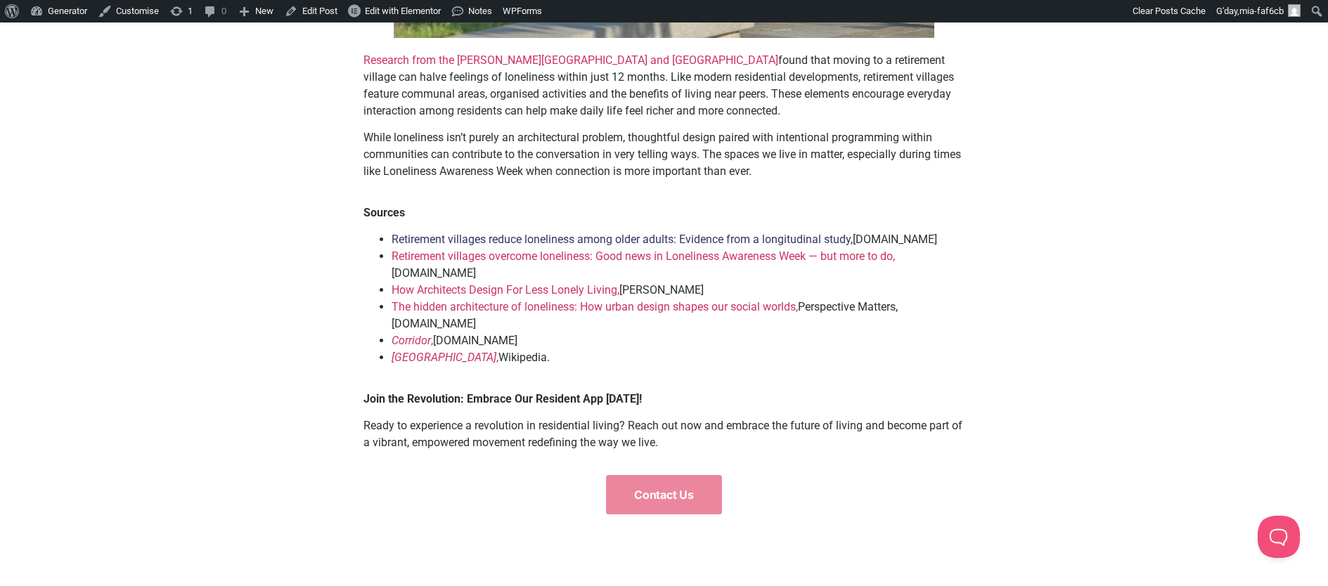
click at [783, 246] on link "Retirement villages reduce loneliness among older adults: Evidence from a longi…" at bounding box center [622, 239] width 461 height 13
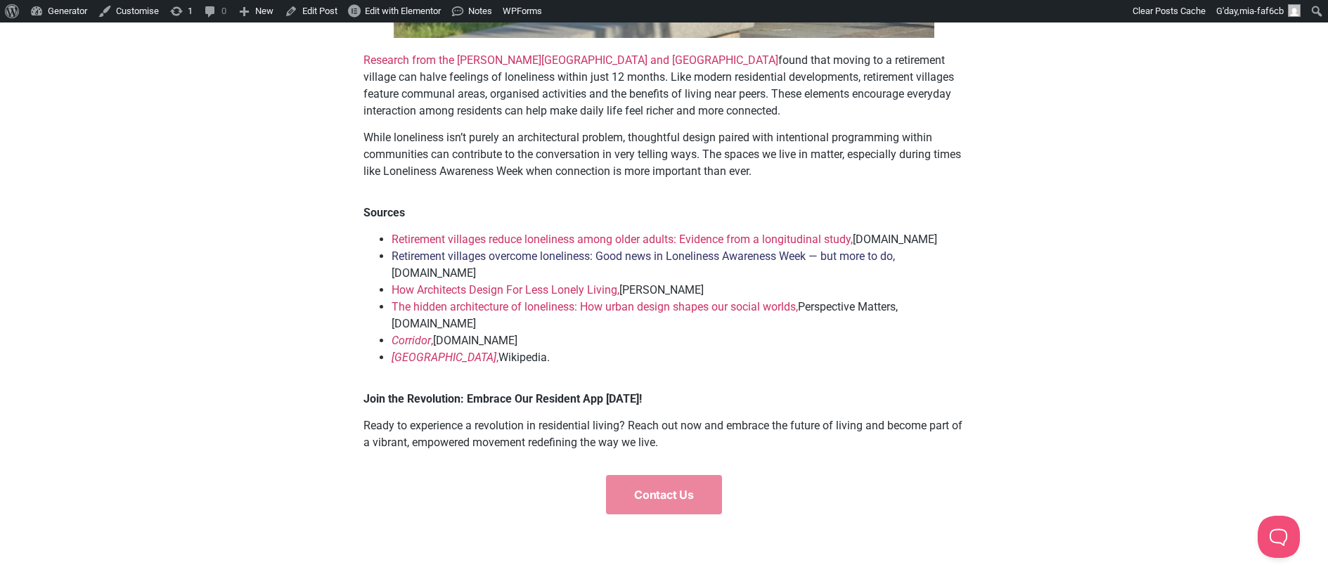
click at [672, 263] on link "Retirement villages overcome loneliness: Good news in Loneliness Awareness Week…" at bounding box center [643, 256] width 503 height 13
click at [525, 297] on link "How Architects Design For Less Lonely Living," at bounding box center [506, 289] width 228 height 13
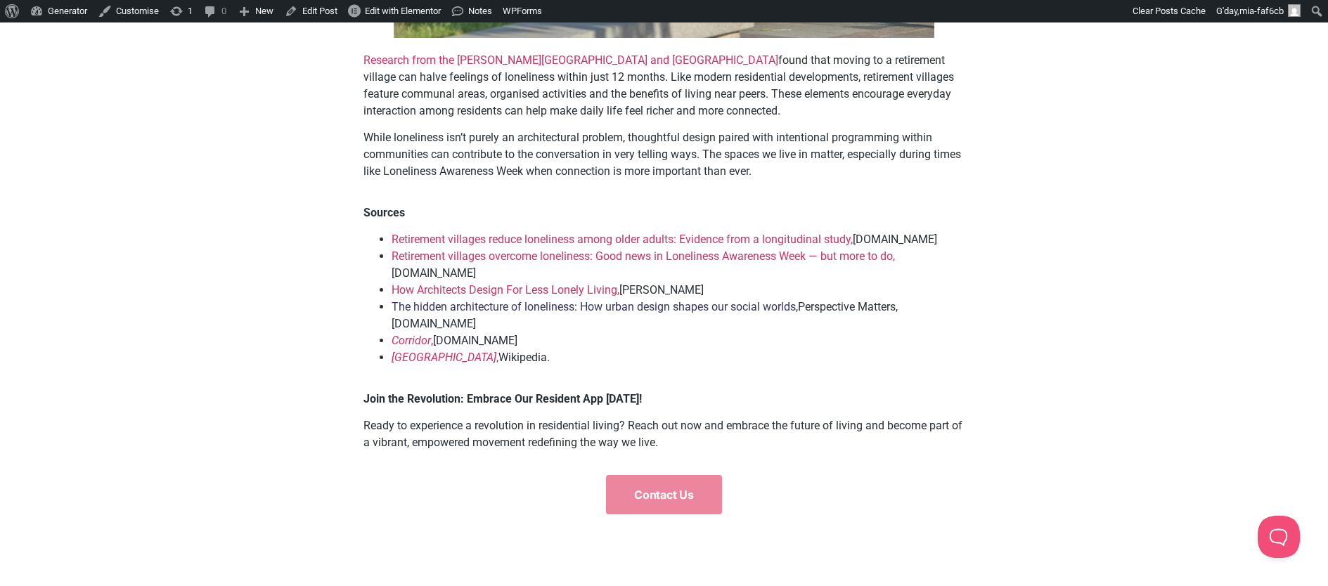
click at [456, 314] on link "The hidden architecture of loneliness: How urban design shapes our social world…" at bounding box center [595, 306] width 406 height 13
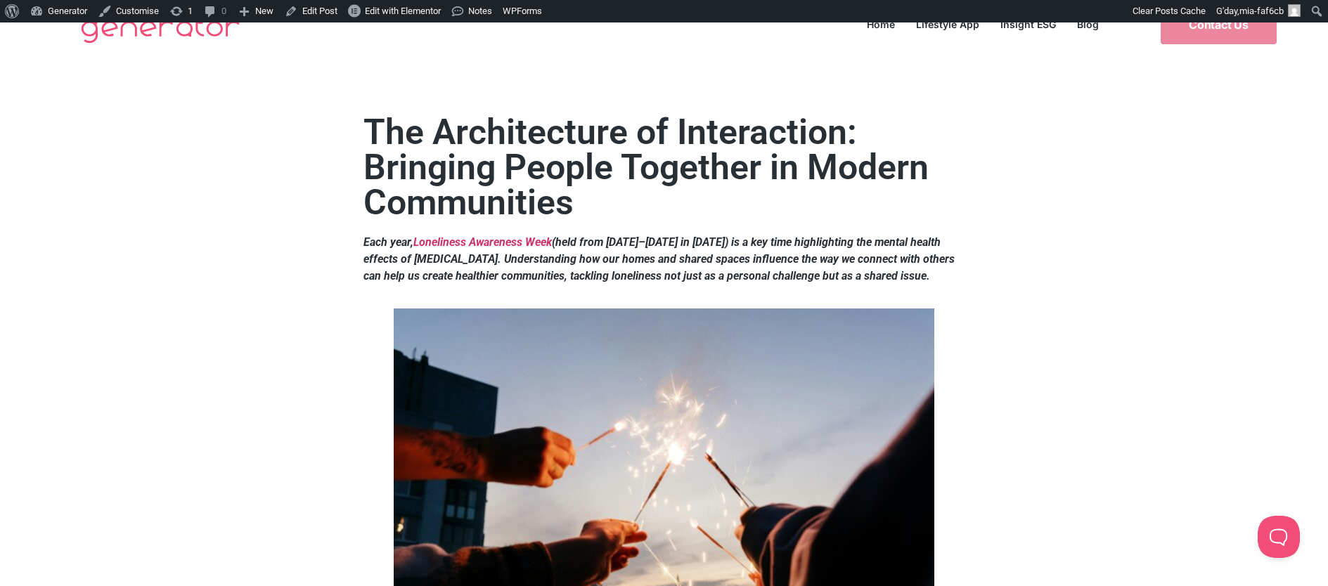
scroll to position [0, 0]
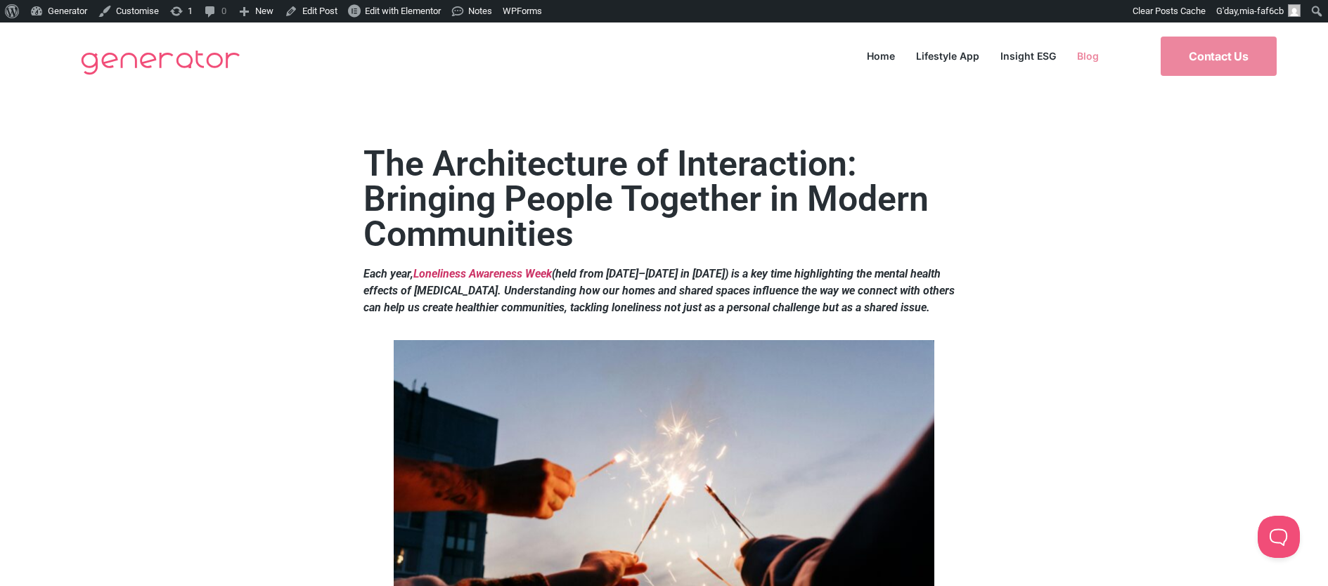
click at [1091, 53] on link "Blog" at bounding box center [1088, 55] width 43 height 19
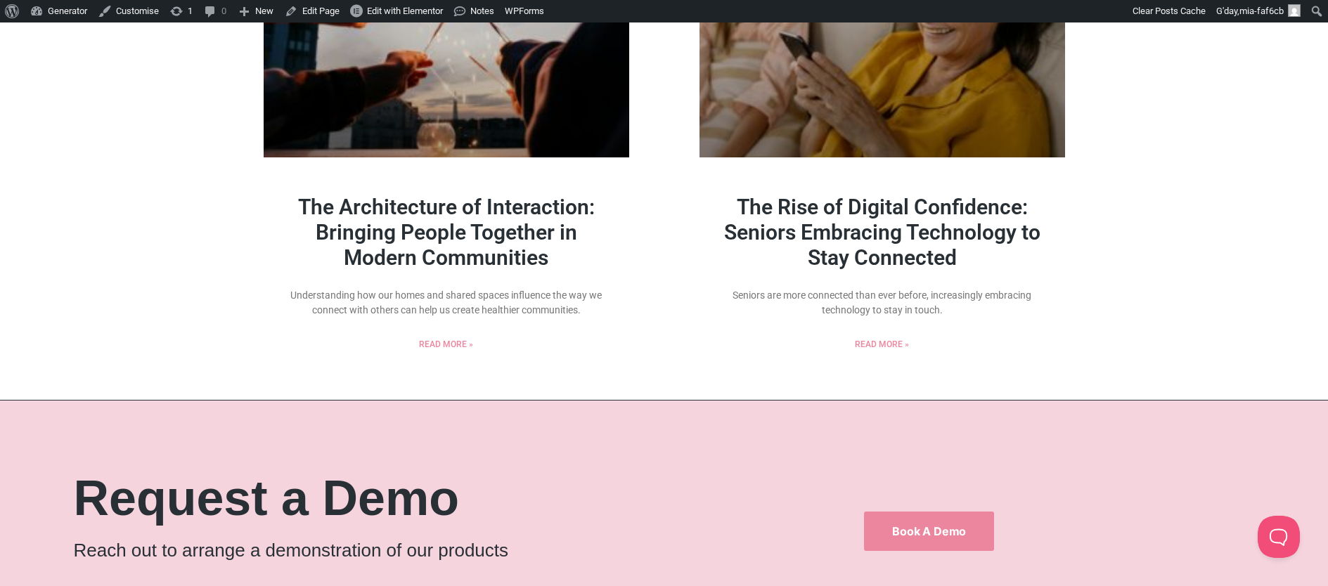
scroll to position [1435, 0]
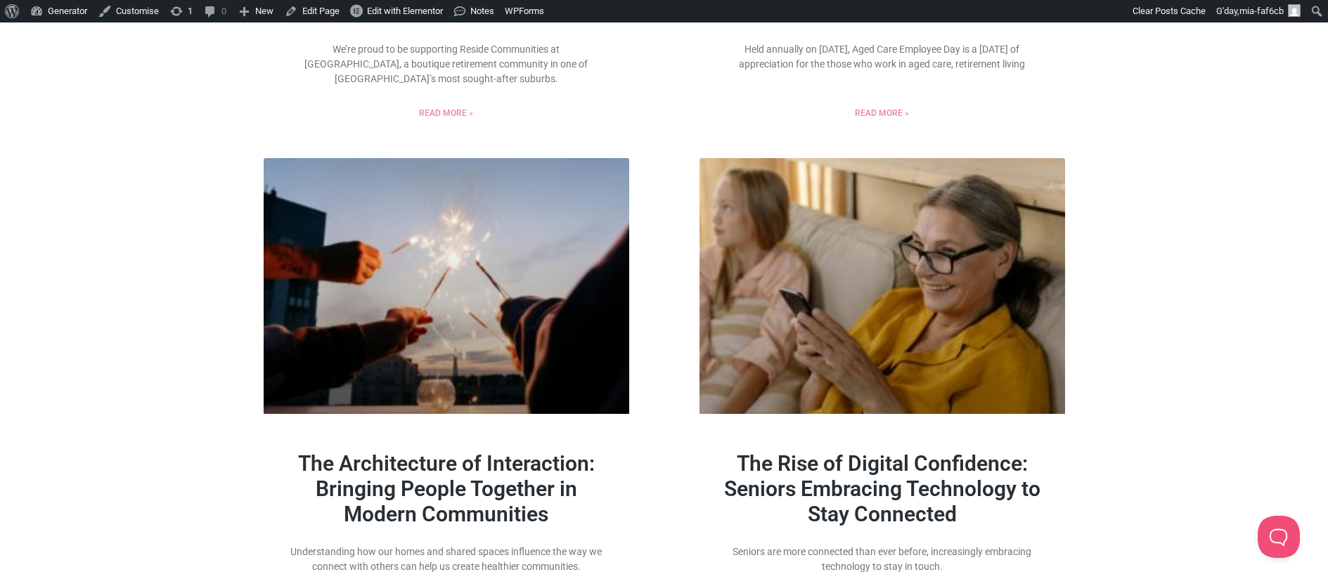
click at [950, 480] on link "The Rise of Digital Confidence: Seniors Embracing Technology to Stay Connected" at bounding box center [882, 488] width 316 height 75
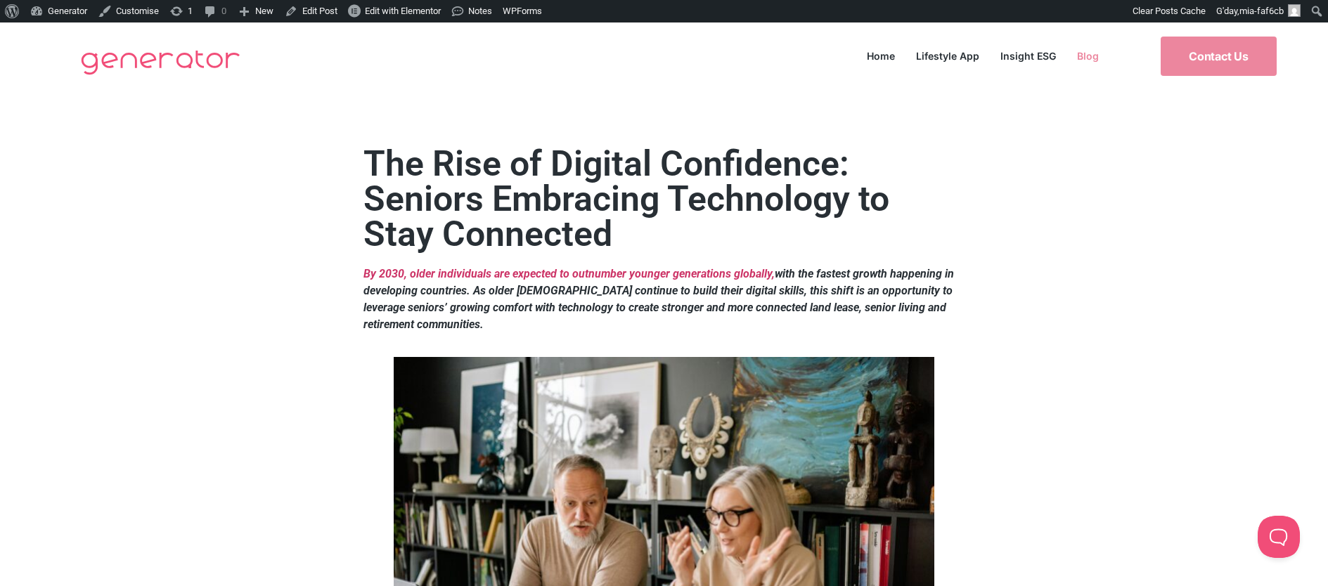
click at [1090, 58] on link "Blog" at bounding box center [1088, 55] width 43 height 19
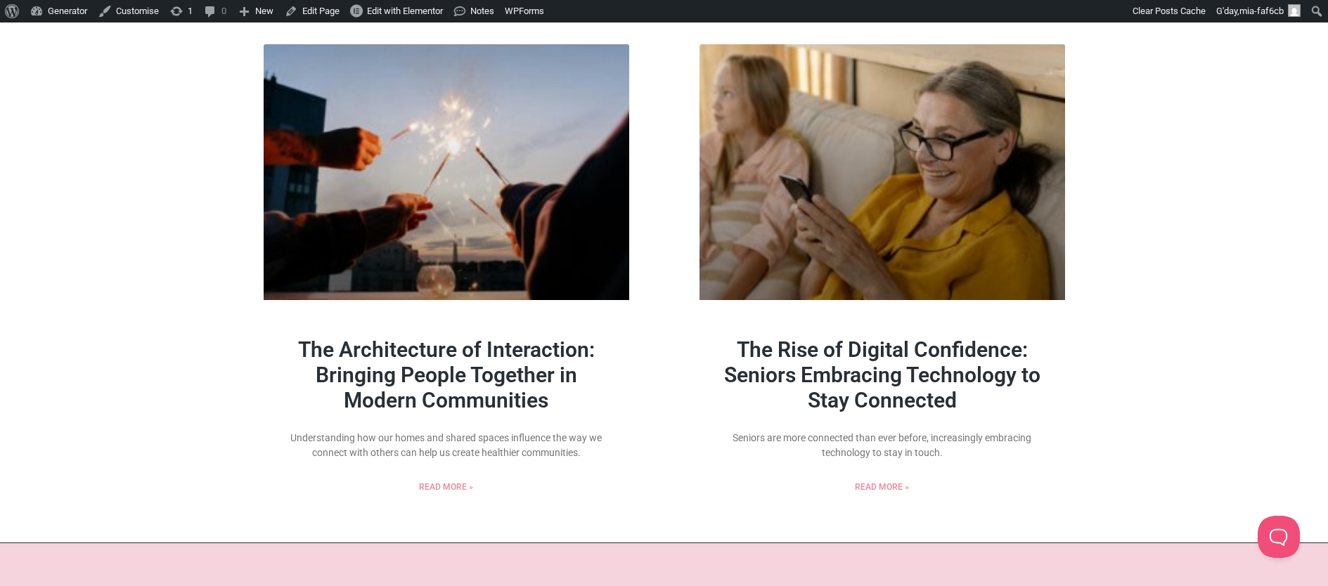
scroll to position [1524, 0]
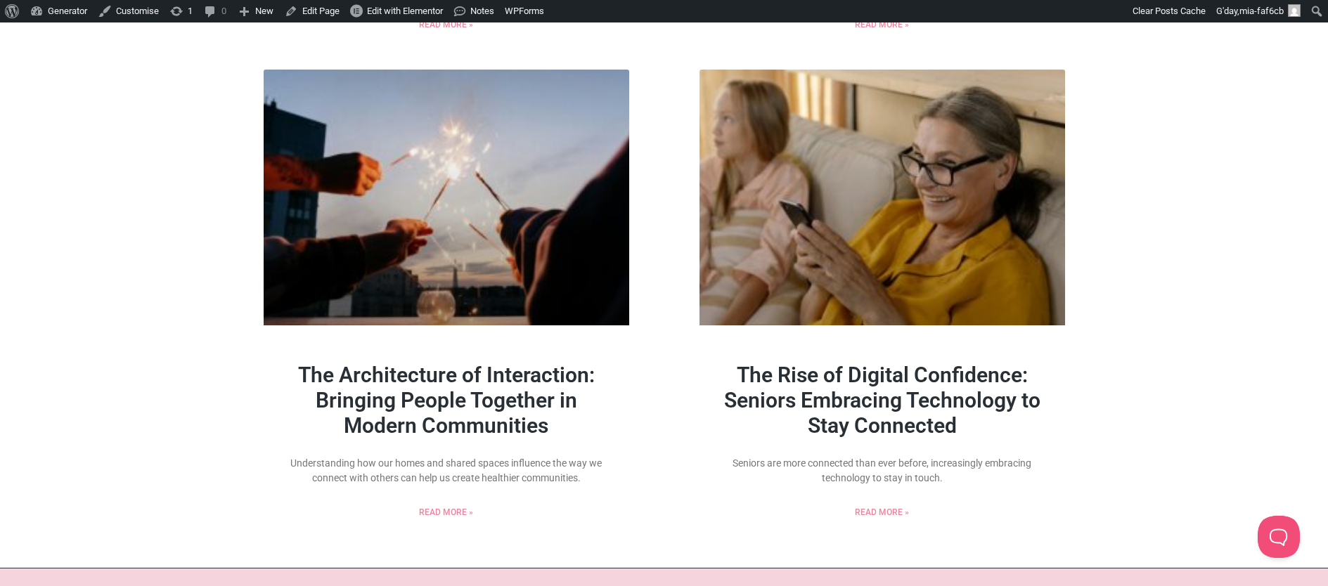
click at [942, 411] on link "The Rise of Digital Confidence: Seniors Embracing Technology to Stay Connected" at bounding box center [882, 400] width 316 height 75
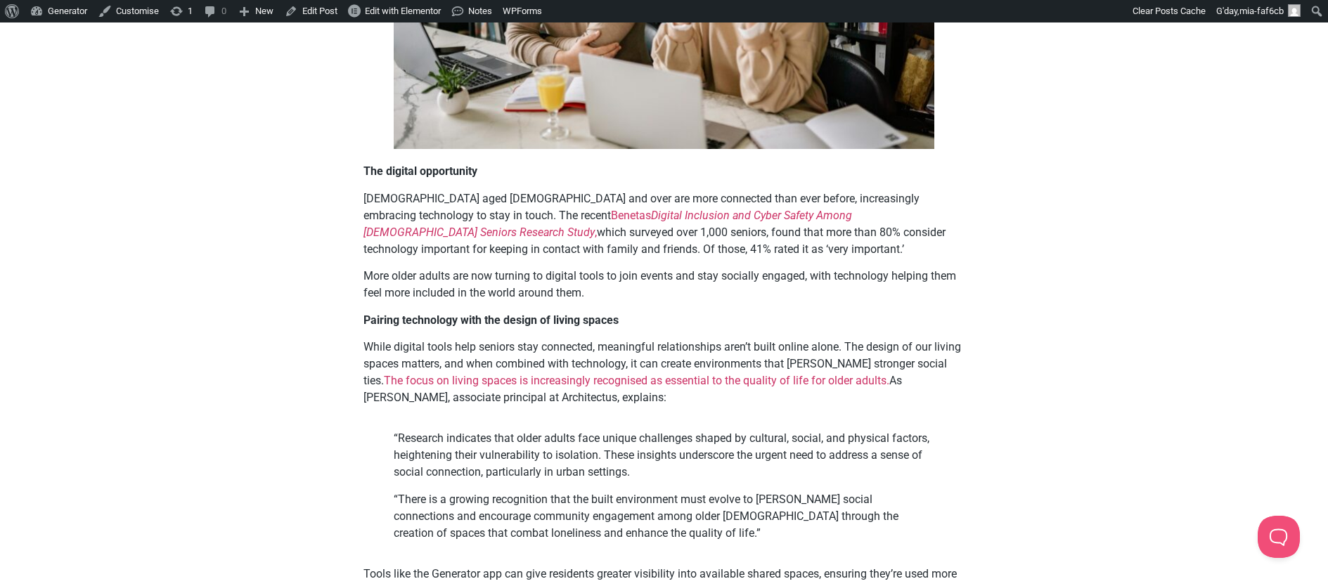
scroll to position [457, 0]
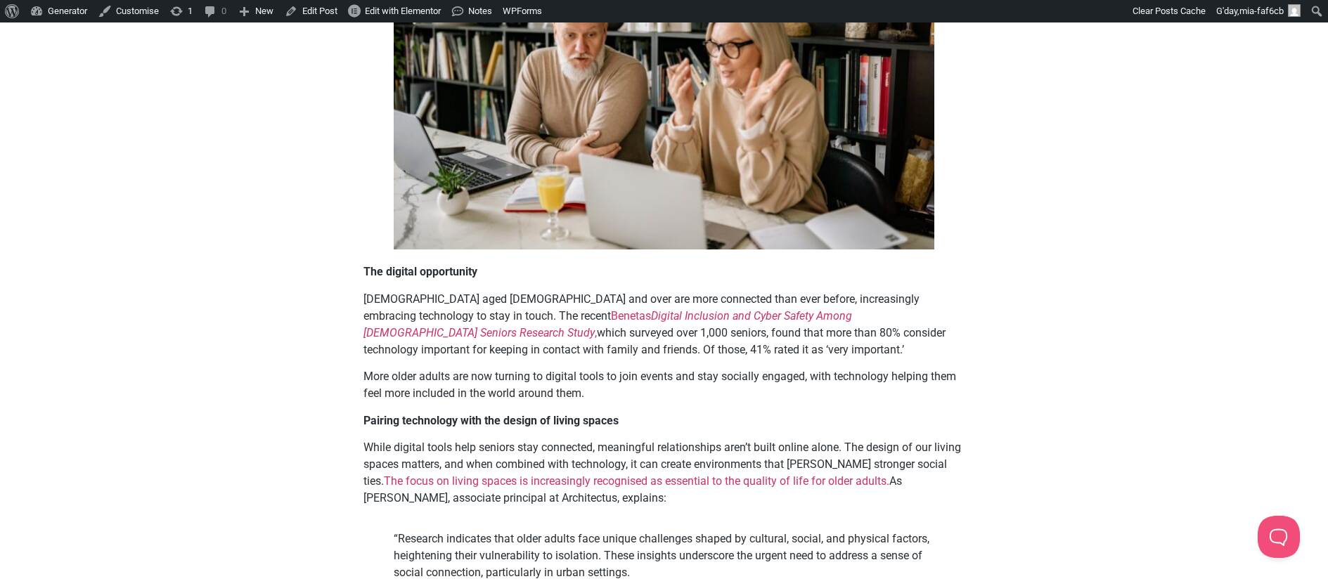
scroll to position [496, 0]
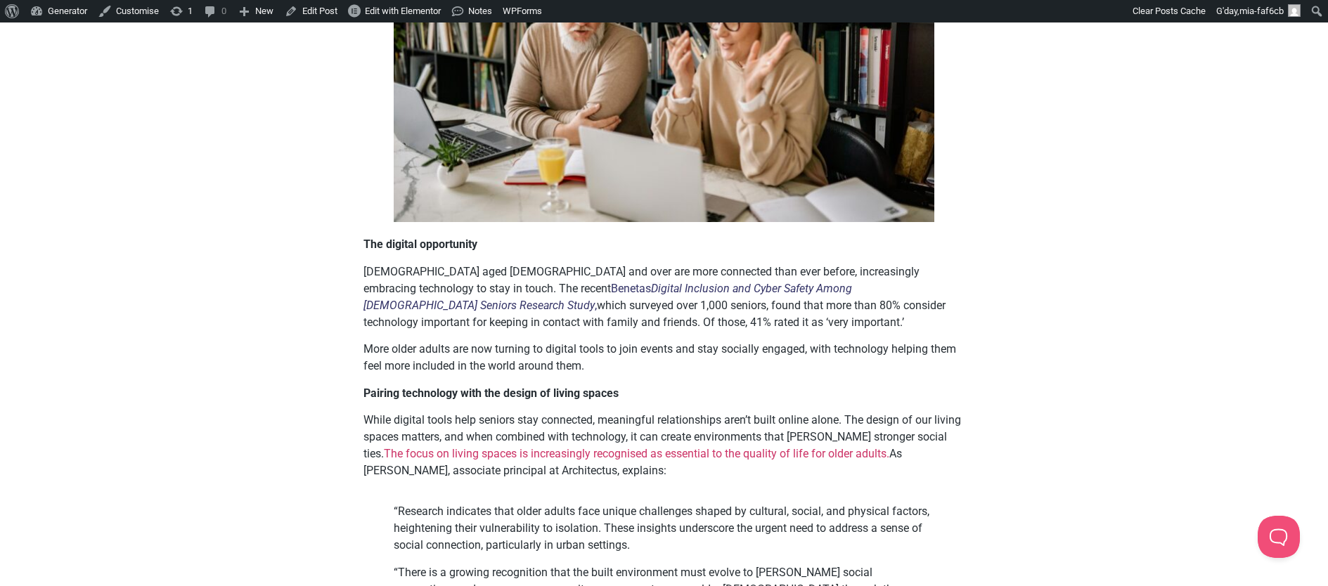
click at [647, 290] on em "Digital Inclusion and Cyber Safety Among [DEMOGRAPHIC_DATA] Seniors Research St…" at bounding box center [608, 297] width 489 height 30
click at [1199, 207] on div "The Rise of Digital Confidence: Seniors Embracing Technology to Stay Connected …" at bounding box center [664, 589] width 1328 height 1991
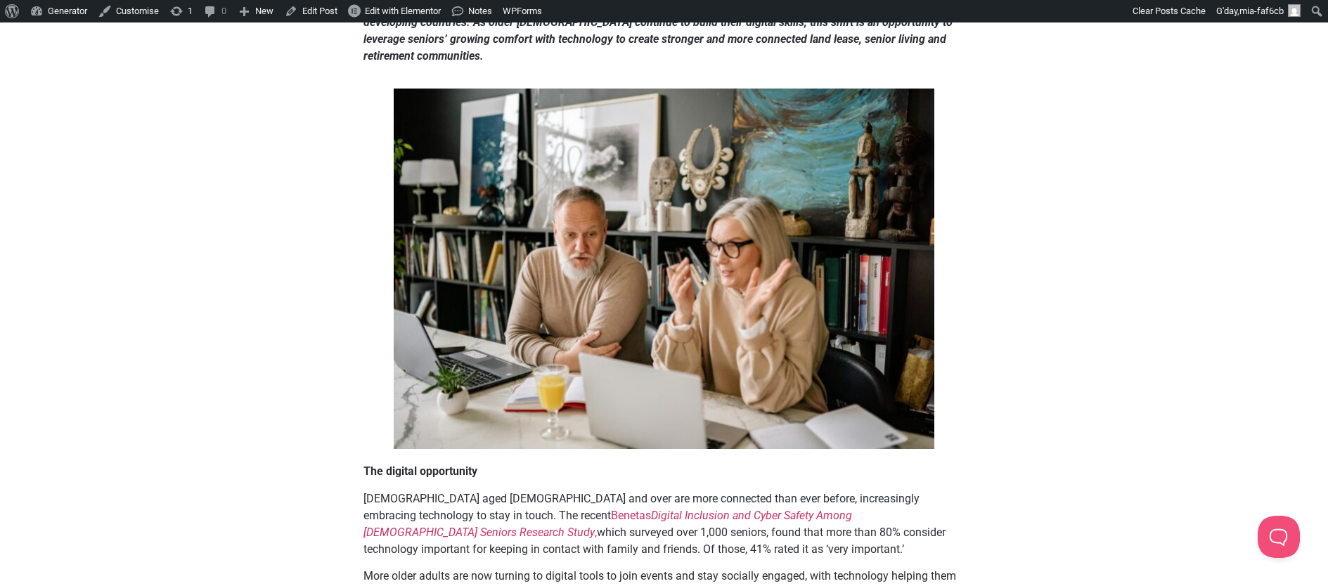
scroll to position [283, 0]
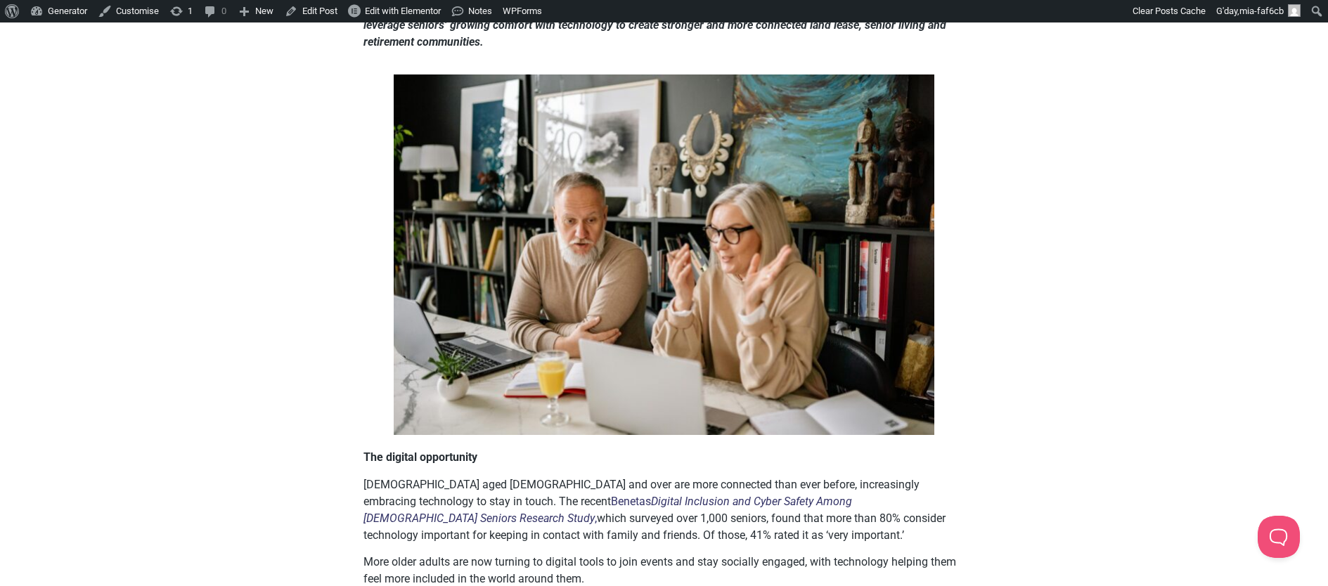
click at [777, 499] on em "Digital Inclusion and Cyber Safety Among [DEMOGRAPHIC_DATA] Seniors Research St…" at bounding box center [608, 510] width 489 height 30
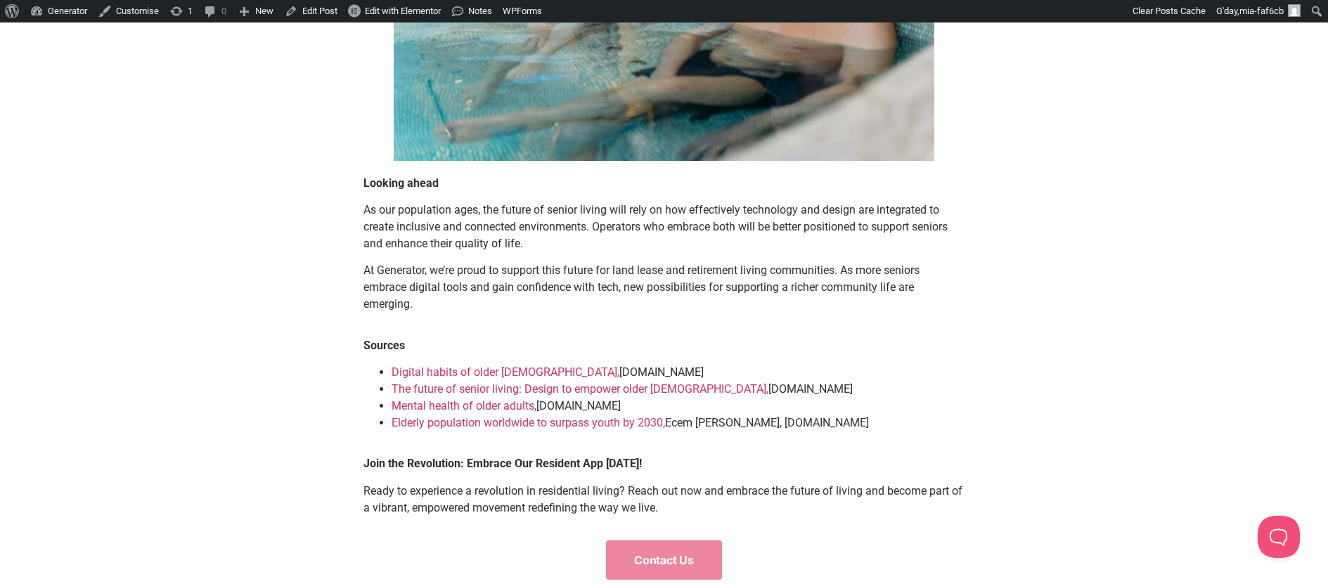
scroll to position [1413, 0]
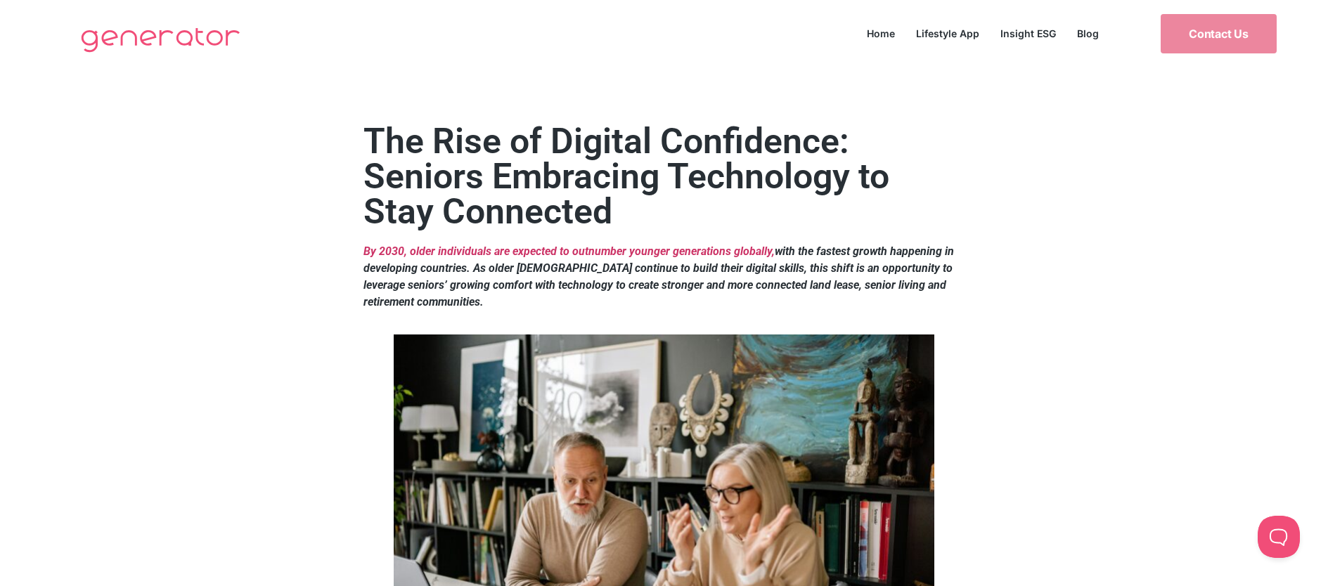
scroll to position [3, 0]
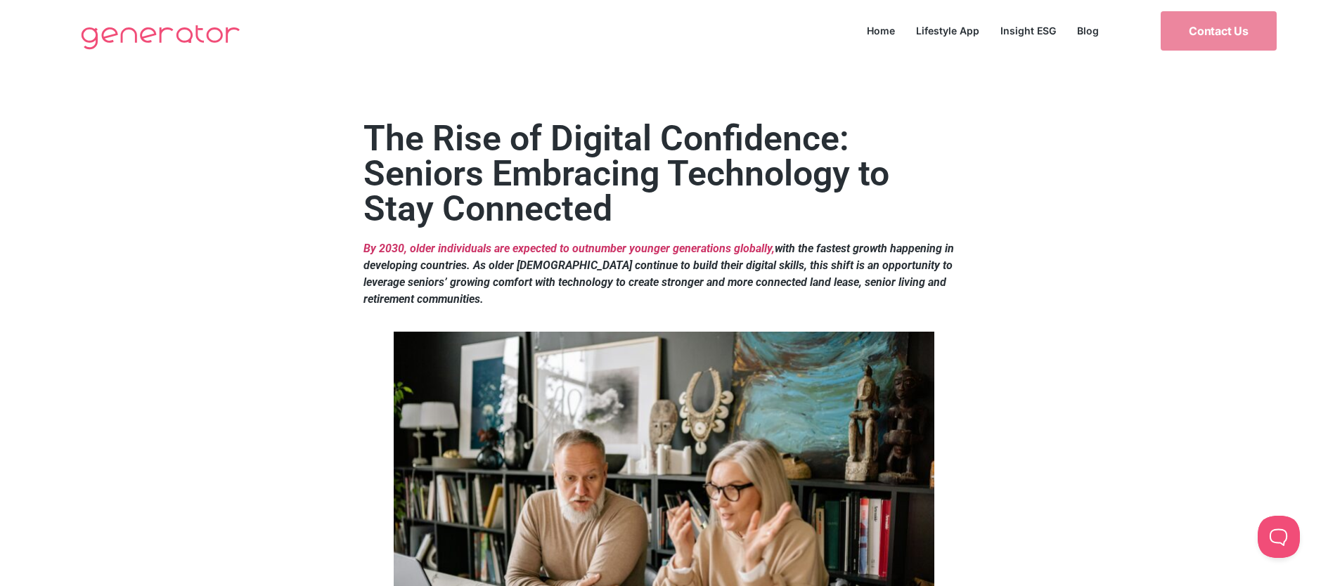
drag, startPoint x: 274, startPoint y: 260, endPoint x: 330, endPoint y: 10, distance: 256.4
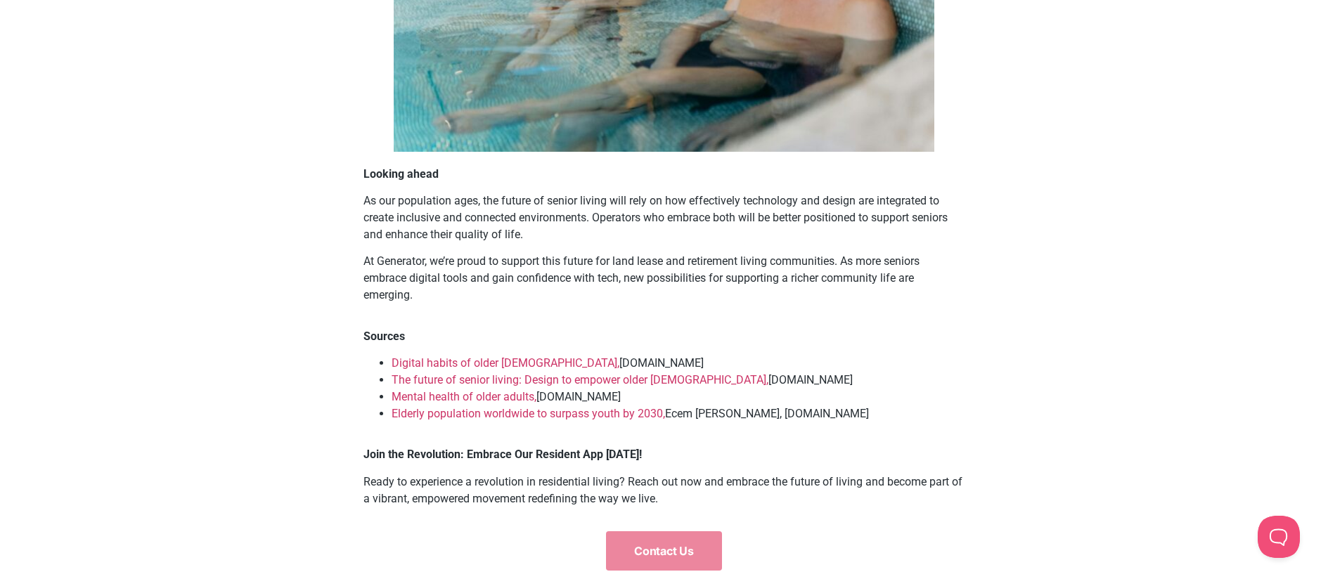
scroll to position [1565, 0]
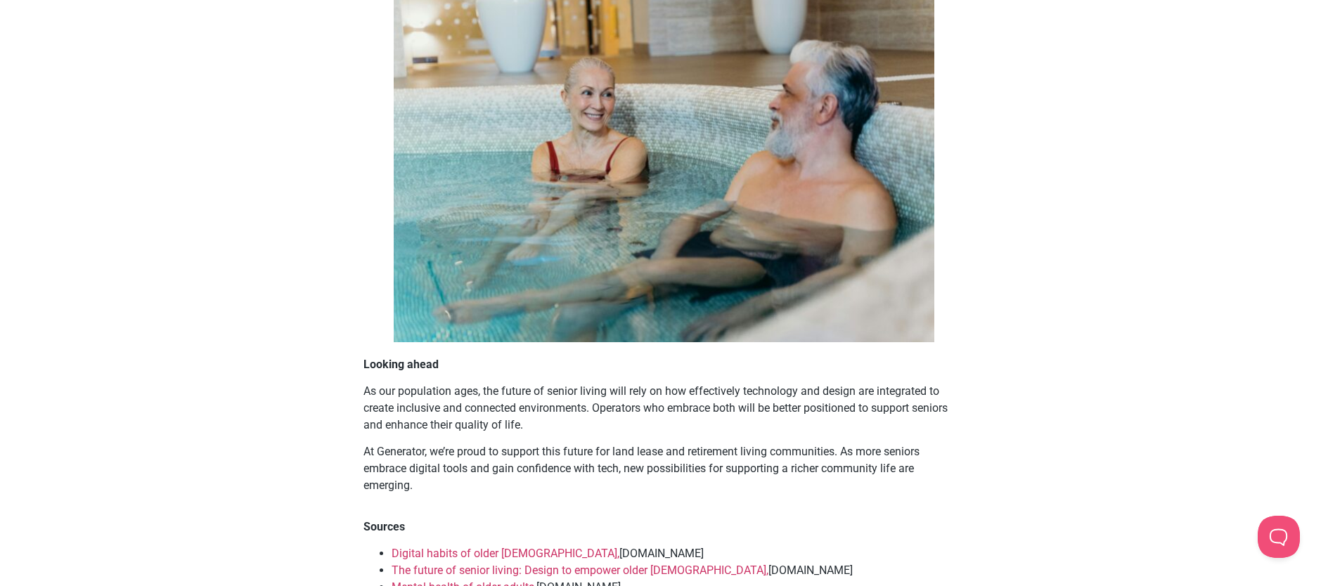
scroll to position [1340, 0]
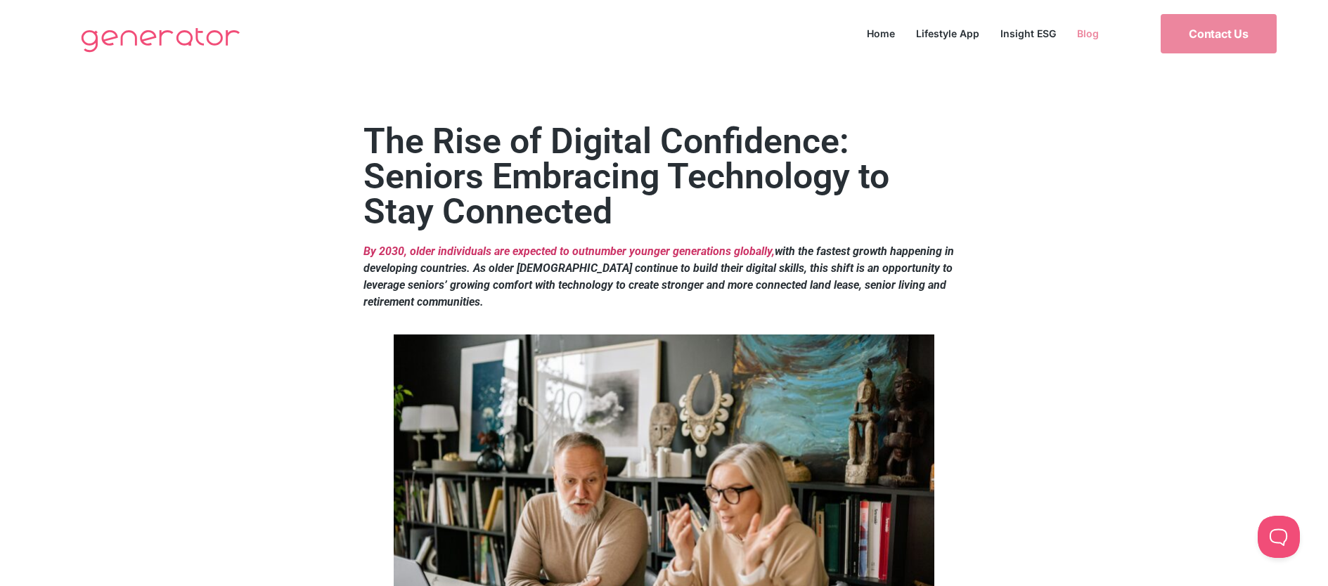
click at [1087, 32] on link "Blog" at bounding box center [1088, 33] width 43 height 19
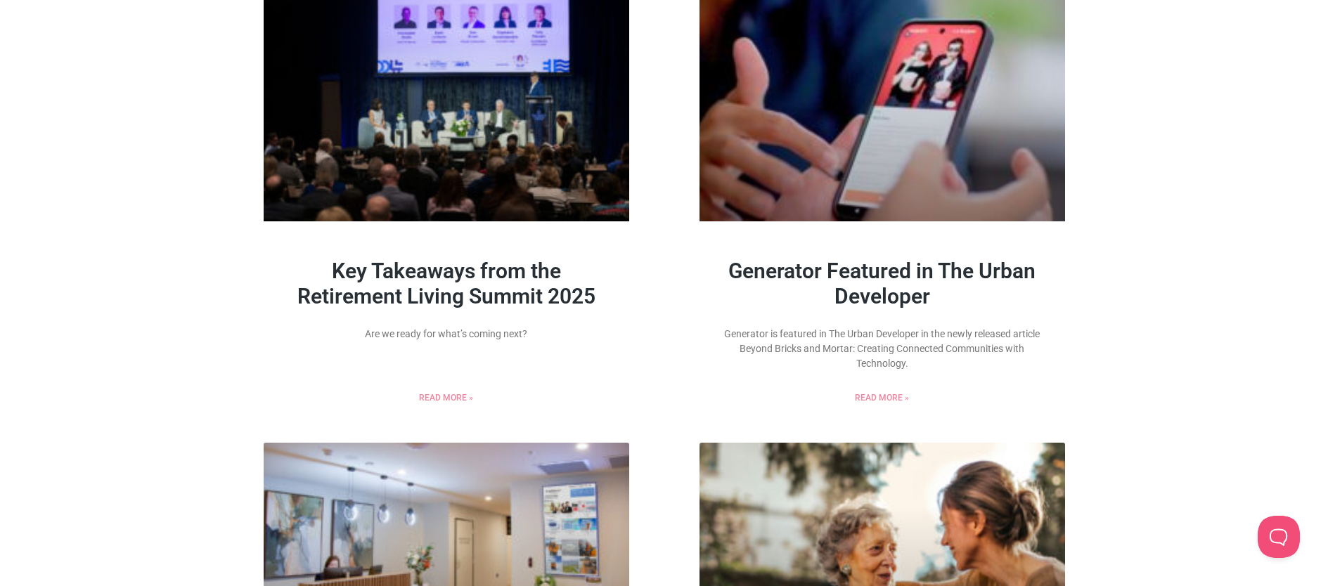
scroll to position [610, 0]
